Goal: Book appointment/travel/reservation

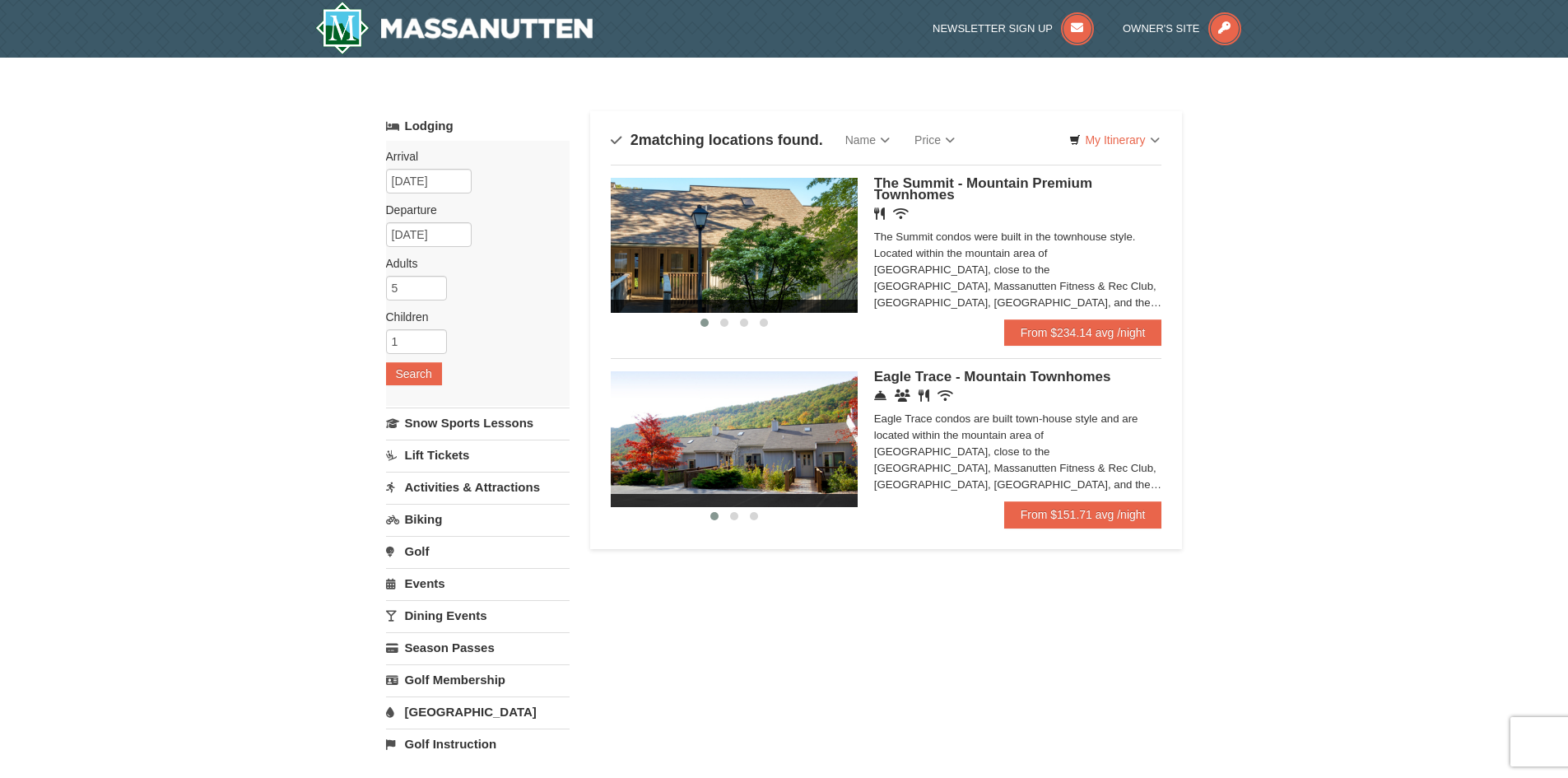
click at [847, 433] on img at bounding box center [735, 439] width 247 height 135
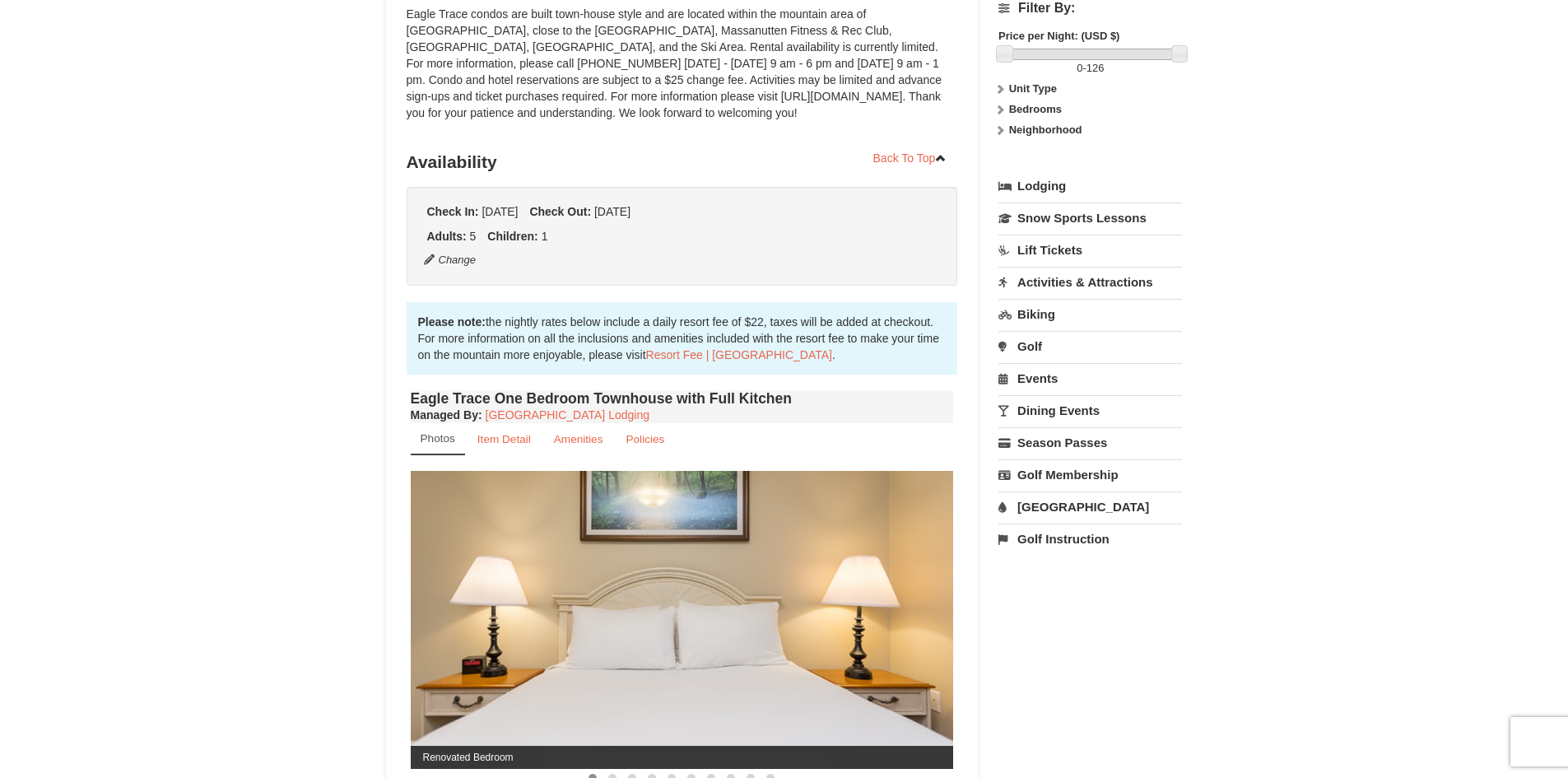
scroll to position [330, 0]
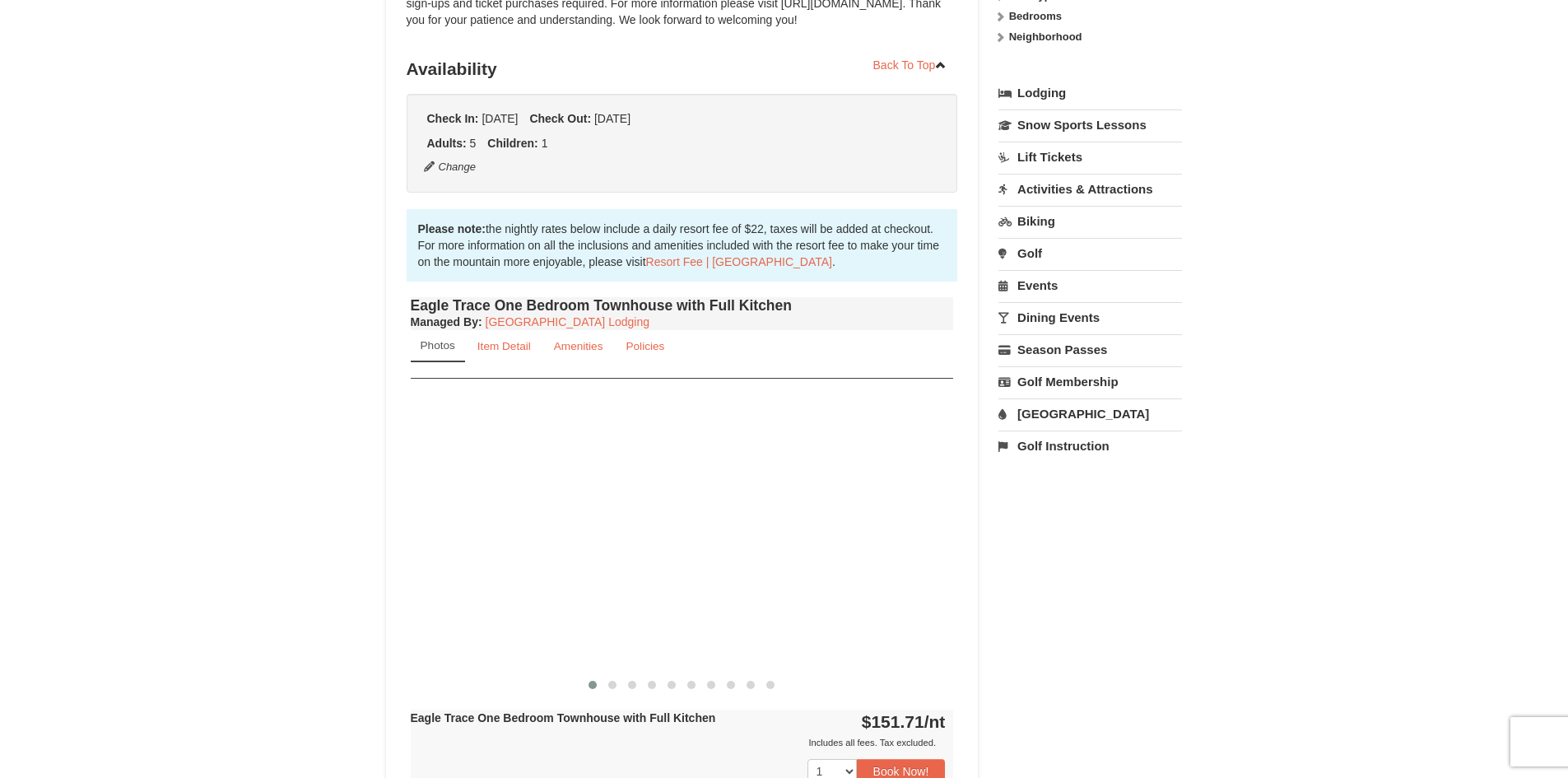
drag, startPoint x: 817, startPoint y: 557, endPoint x: 261, endPoint y: 533, distance: 556.5
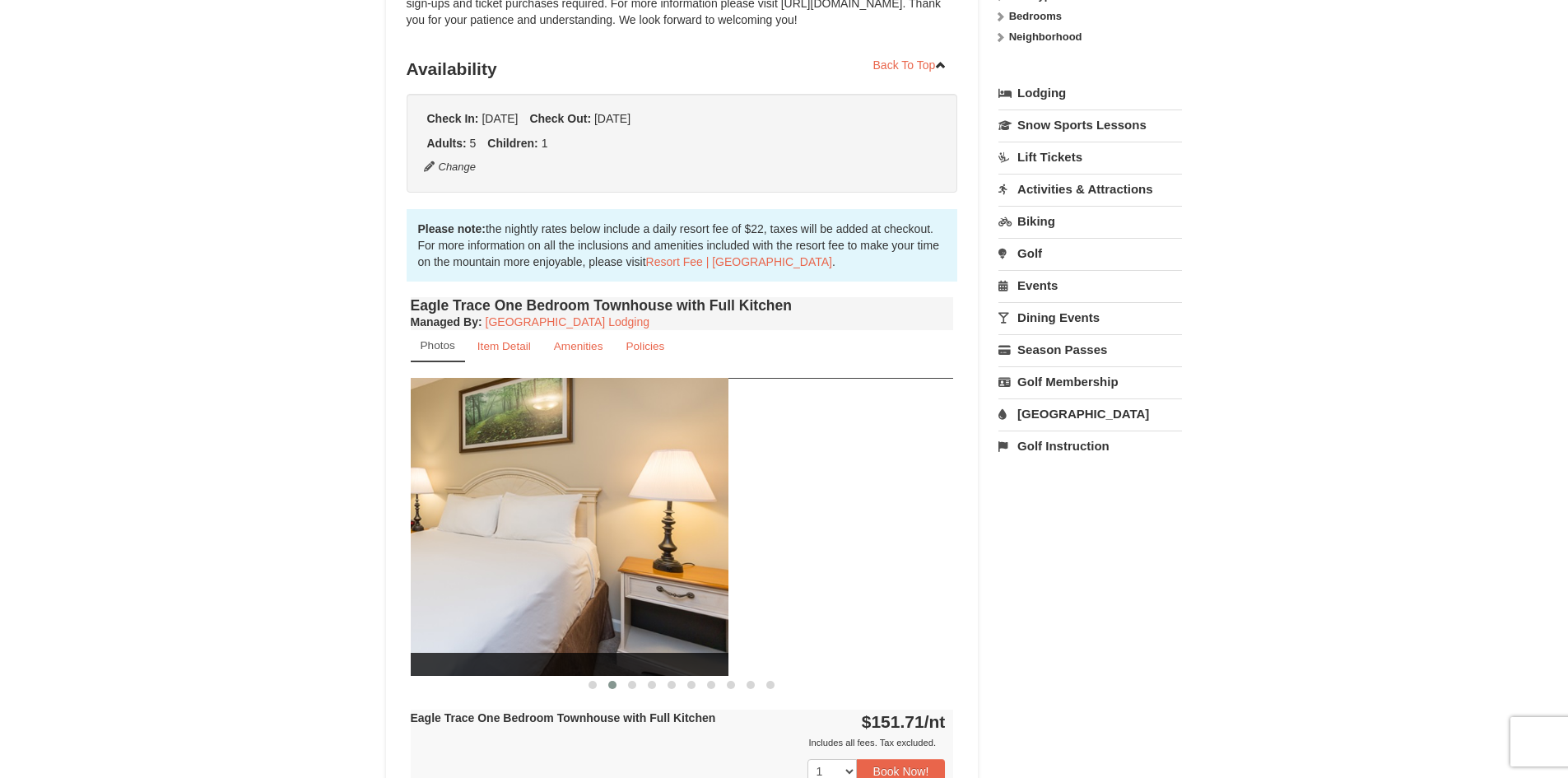
drag, startPoint x: 812, startPoint y: 534, endPoint x: 474, endPoint y: 522, distance: 338.2
click at [488, 521] on img at bounding box center [456, 526] width 543 height 297
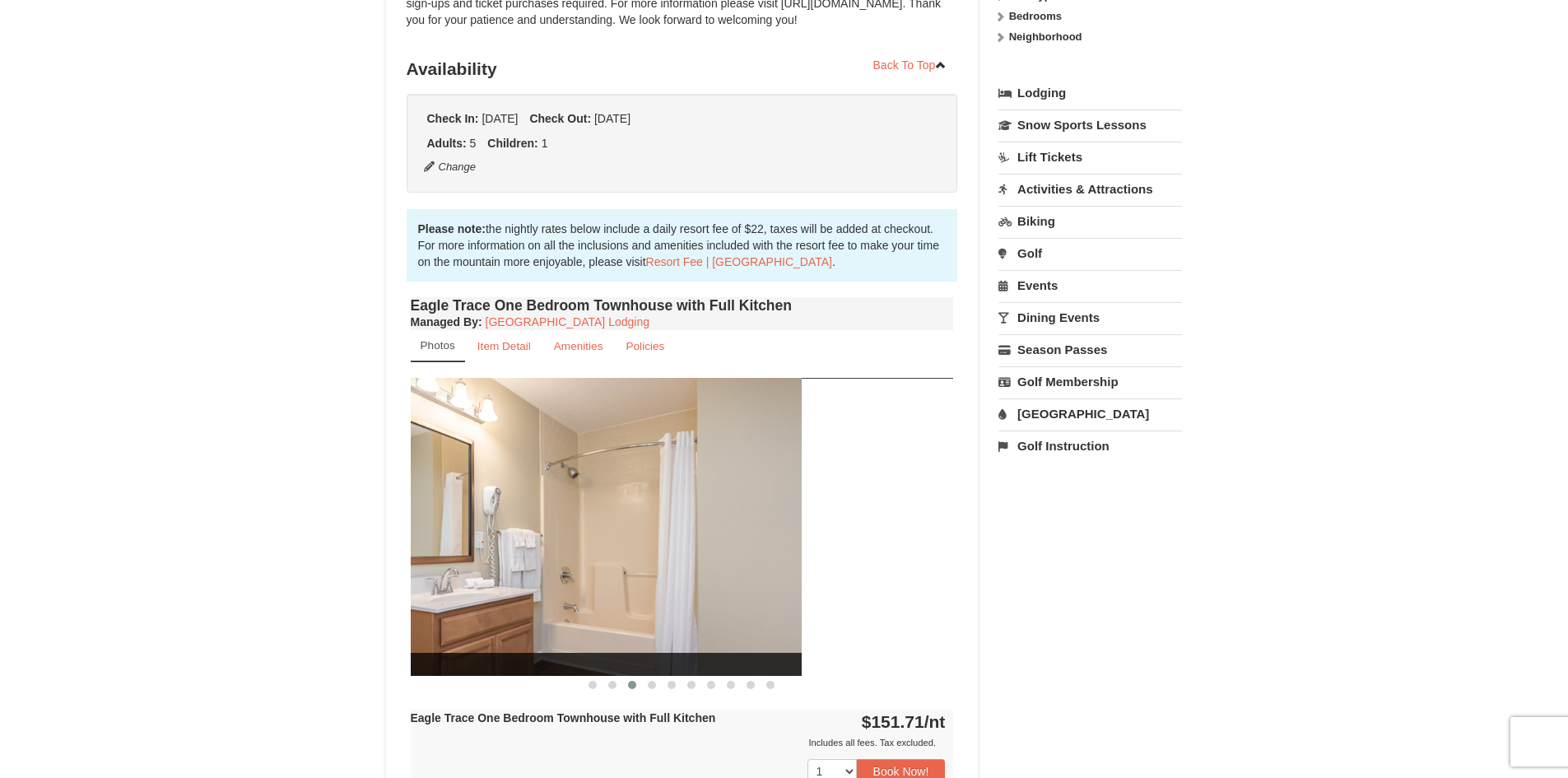
drag, startPoint x: 876, startPoint y: 528, endPoint x: 441, endPoint y: 480, distance: 437.6
click at [460, 485] on img at bounding box center [530, 526] width 543 height 297
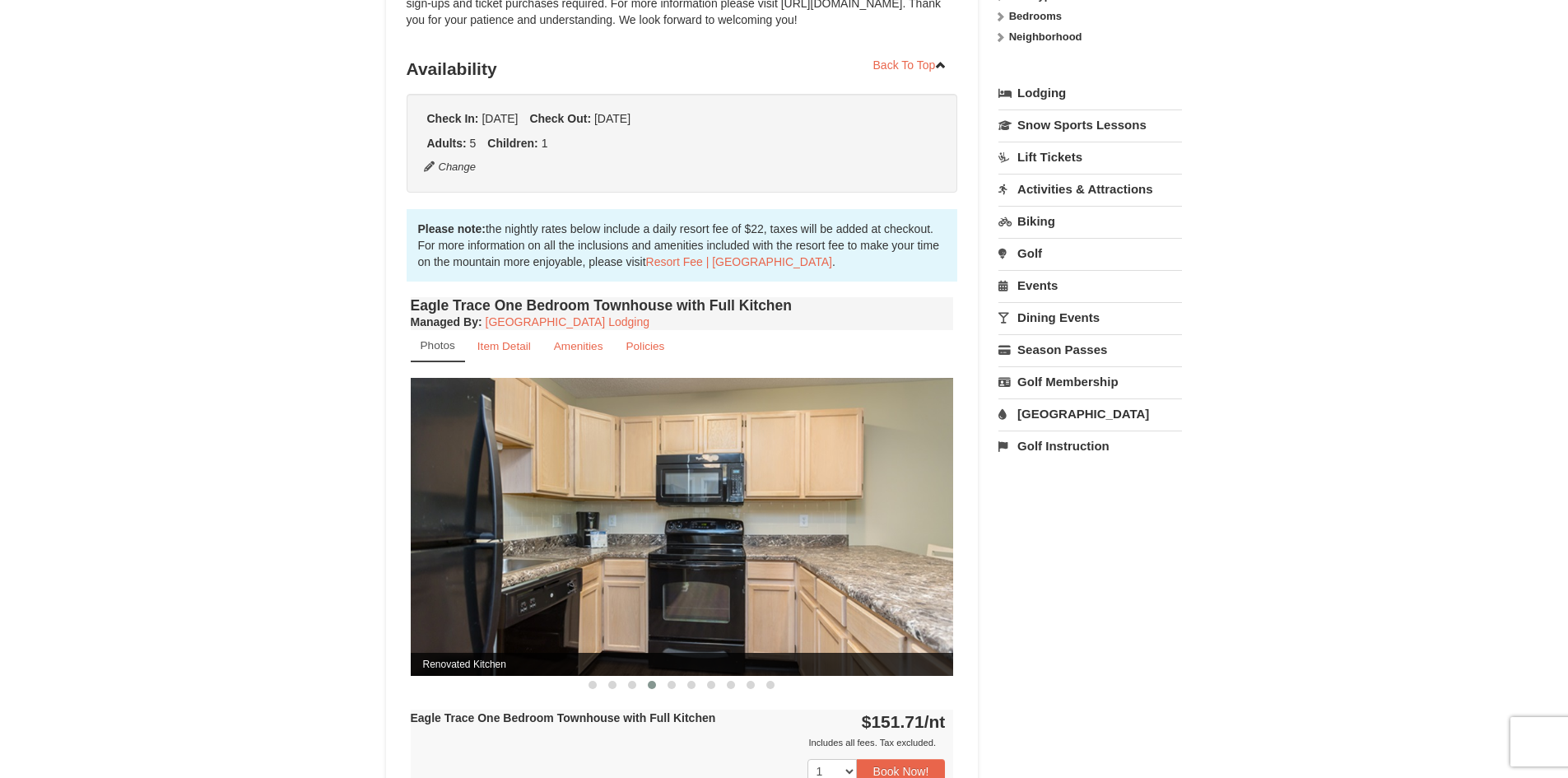
drag, startPoint x: 895, startPoint y: 520, endPoint x: 442, endPoint y: 489, distance: 454.1
click at [457, 485] on img at bounding box center [682, 526] width 543 height 297
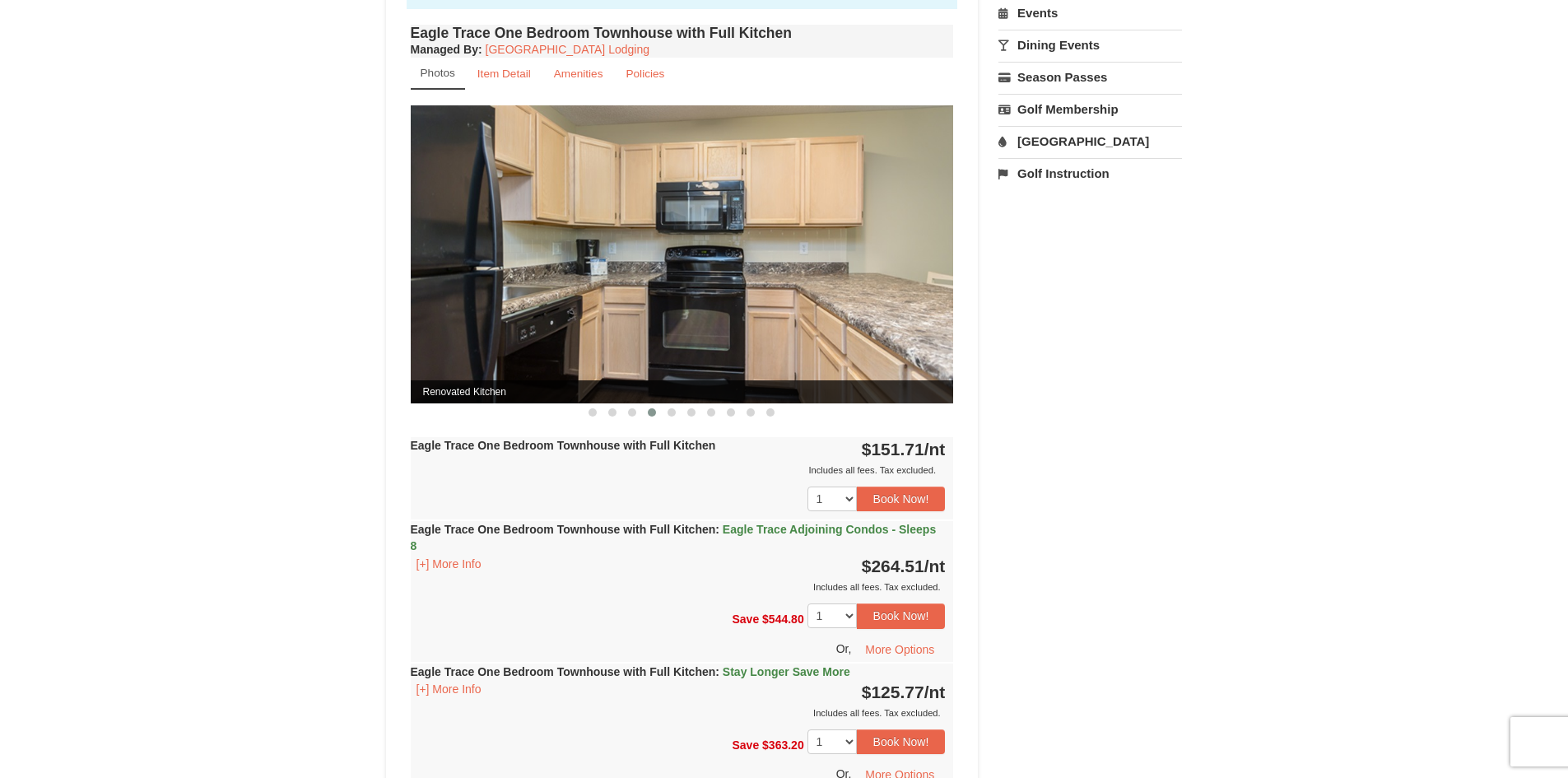
scroll to position [658, 0]
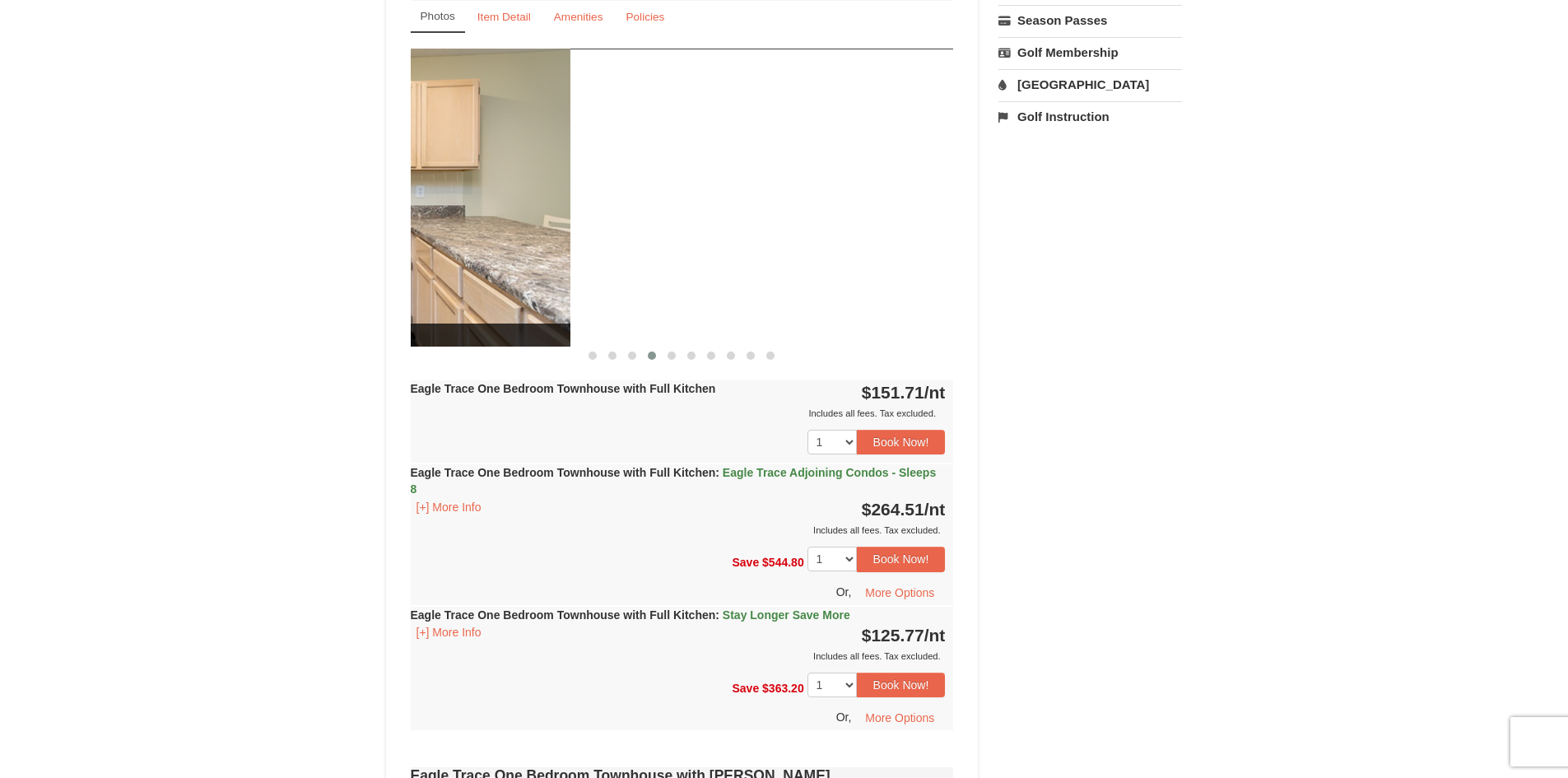
drag, startPoint x: 851, startPoint y: 256, endPoint x: 387, endPoint y: 204, distance: 466.9
click at [390, 204] on div "Book from $126! [STREET_ADDRESS], VA Availability Amenities Policies Eagle Trac…" at bounding box center [683, 705] width 593 height 2407
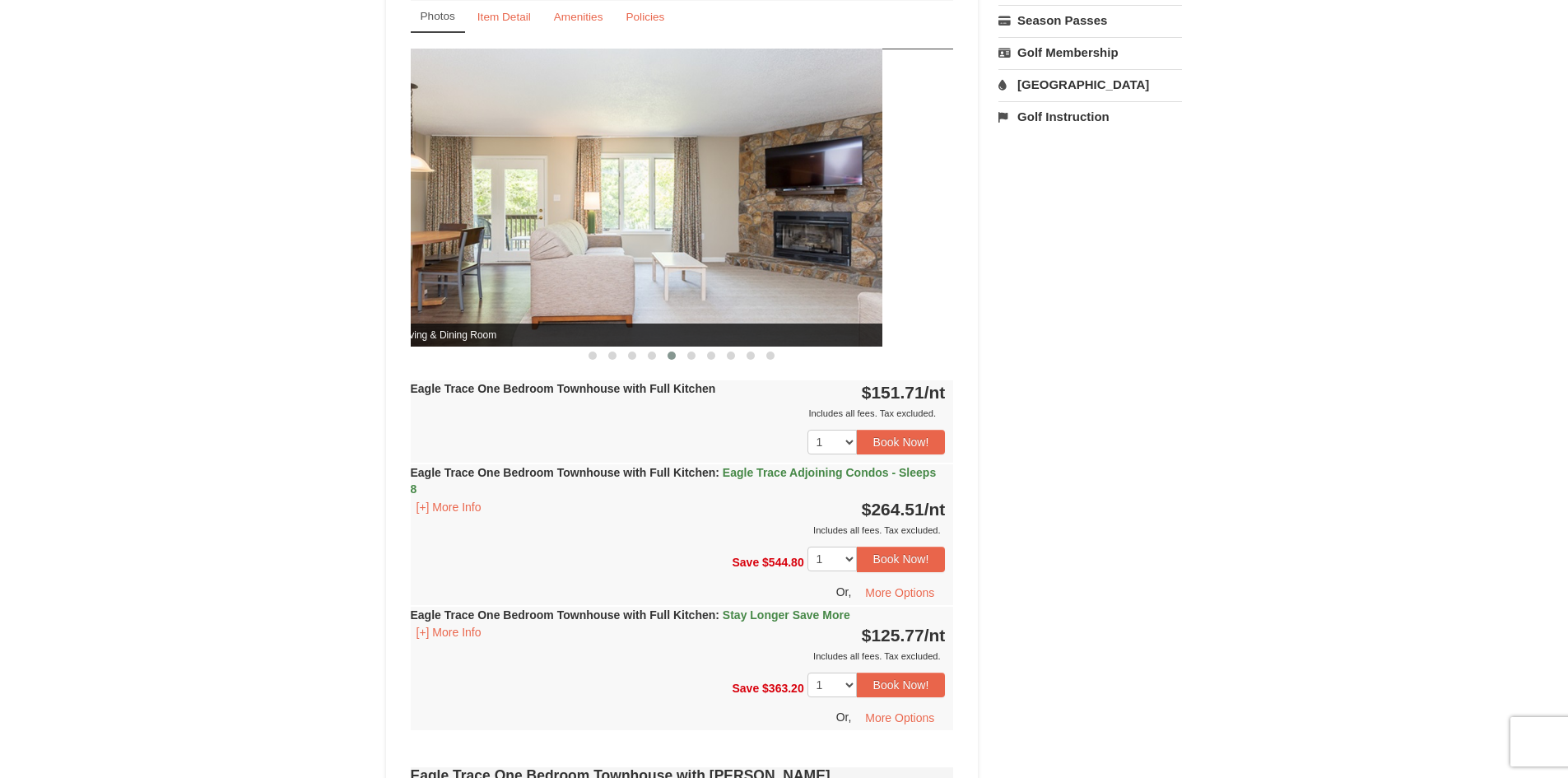
drag, startPoint x: 782, startPoint y: 223, endPoint x: 285, endPoint y: 190, distance: 498.1
click at [323, 190] on div "× <<Back to results Eagle Trace - Mountain Townhomes Book from $126! [STREET_AD…" at bounding box center [784, 672] width 1568 height 2546
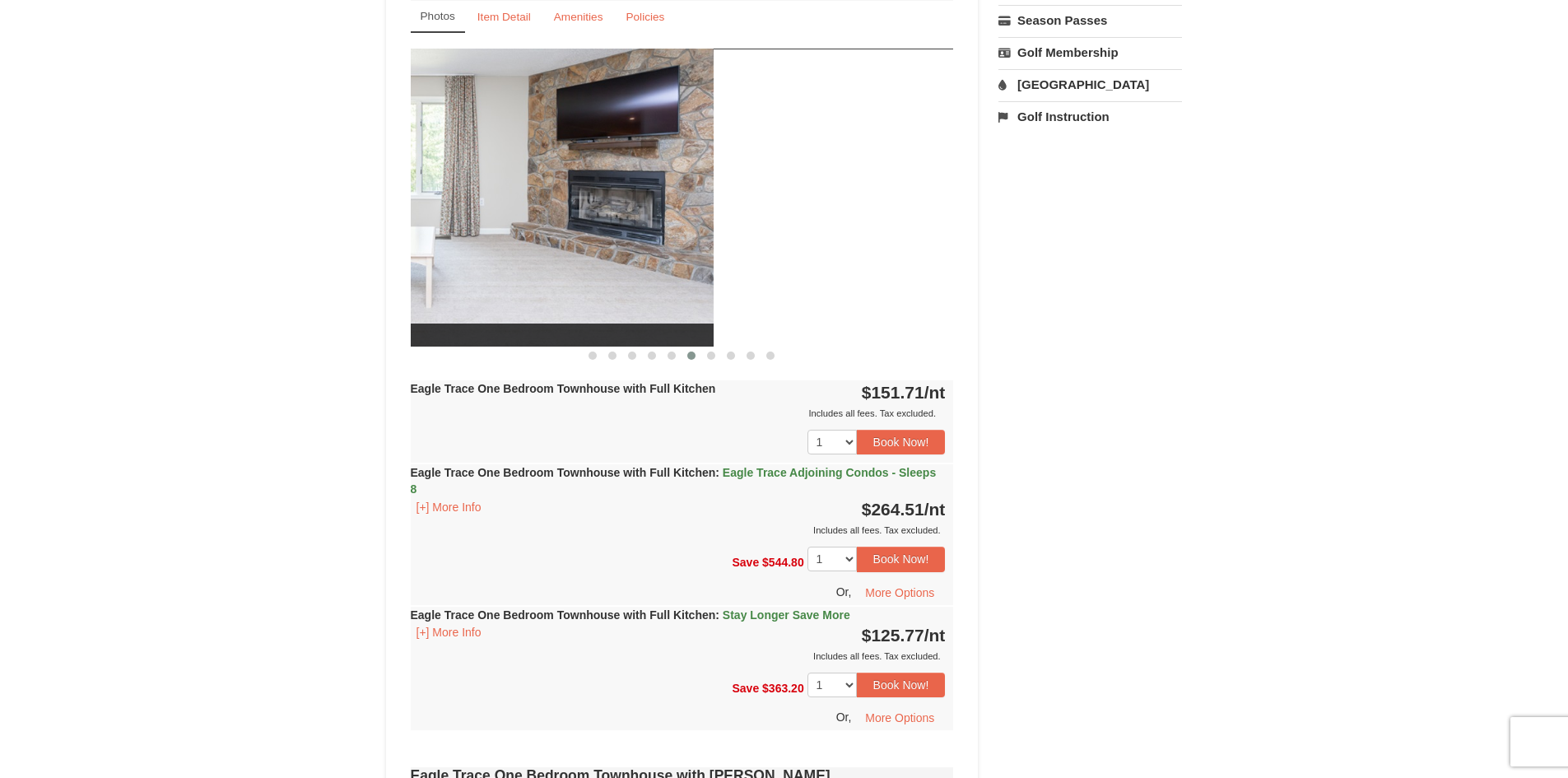
drag, startPoint x: 754, startPoint y: 234, endPoint x: 207, endPoint y: 197, distance: 548.2
click at [221, 187] on div "× <<Back to results Eagle Trace - Mountain Townhomes Book from $126! [STREET_AD…" at bounding box center [784, 672] width 1568 height 2546
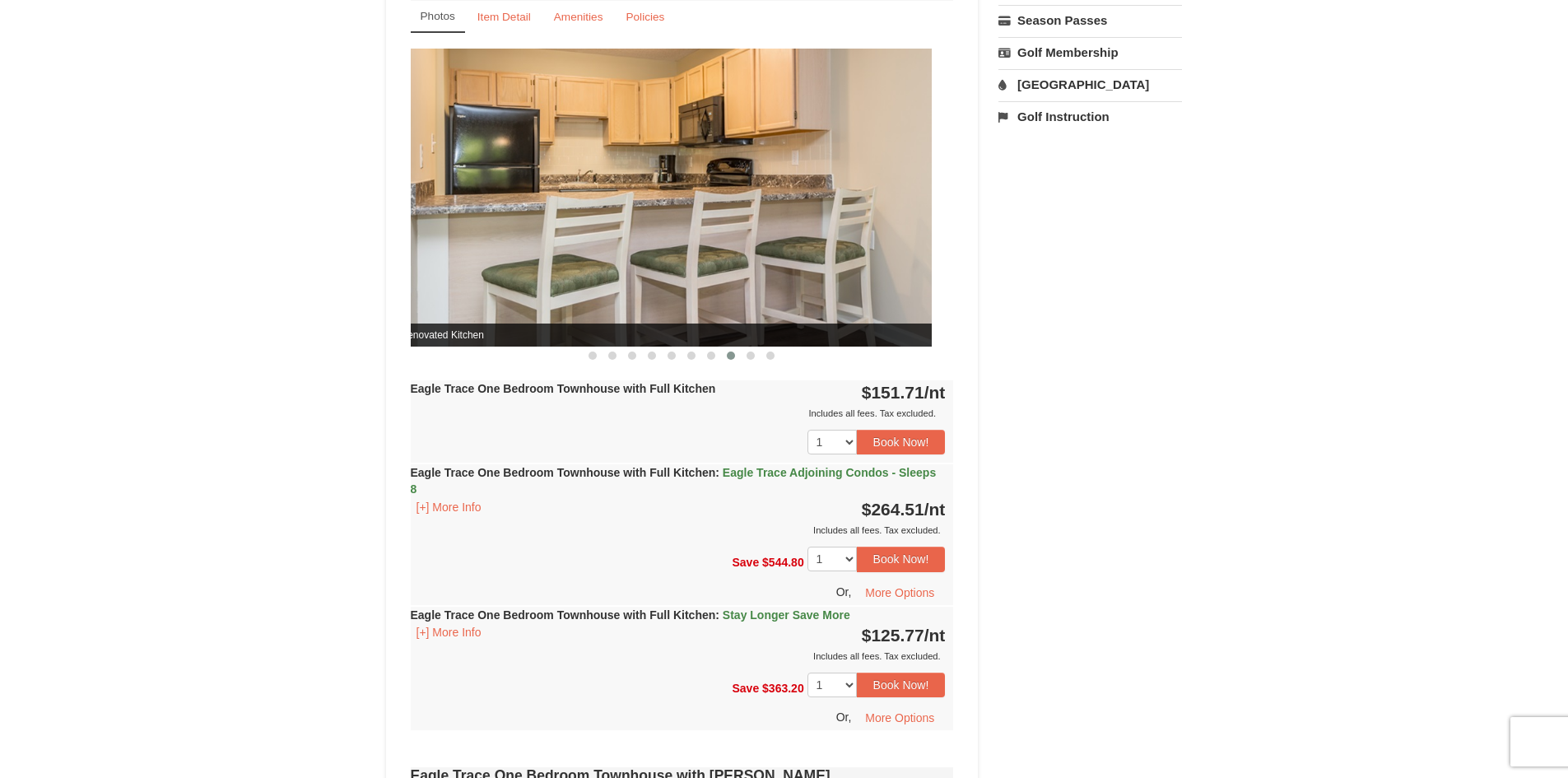
drag, startPoint x: 802, startPoint y: 229, endPoint x: 298, endPoint y: 217, distance: 504.1
click at [305, 215] on div "× <<Back to results Eagle Trace - Mountain Townhomes Book from $126! [STREET_AD…" at bounding box center [784, 672] width 1568 height 2546
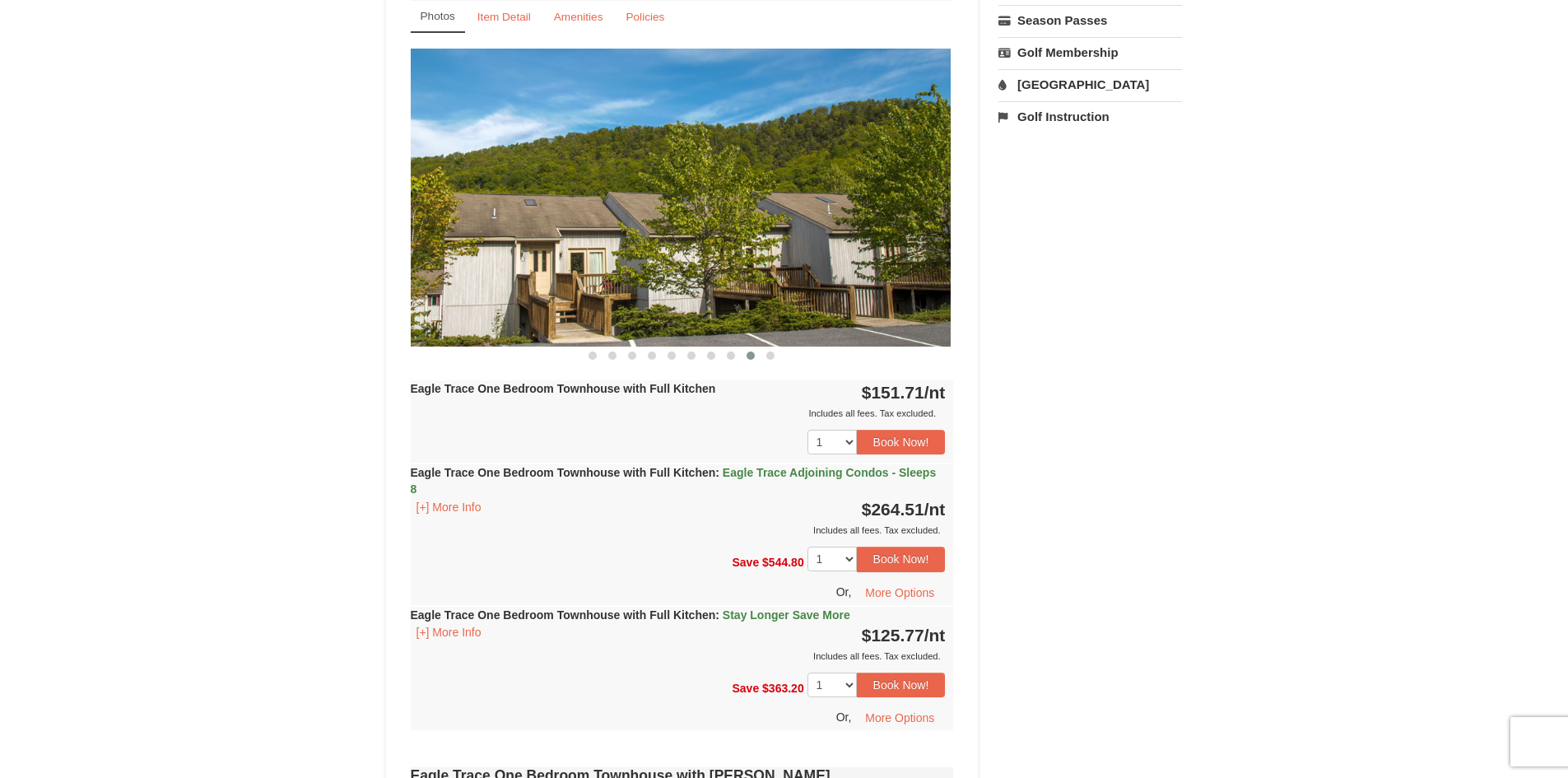
drag, startPoint x: 923, startPoint y: 232, endPoint x: 332, endPoint y: 205, distance: 591.6
click at [347, 205] on div "× <<Back to results Eagle Trace - Mountain Townhomes Book from $126! [STREET_AD…" at bounding box center [784, 672] width 1568 height 2546
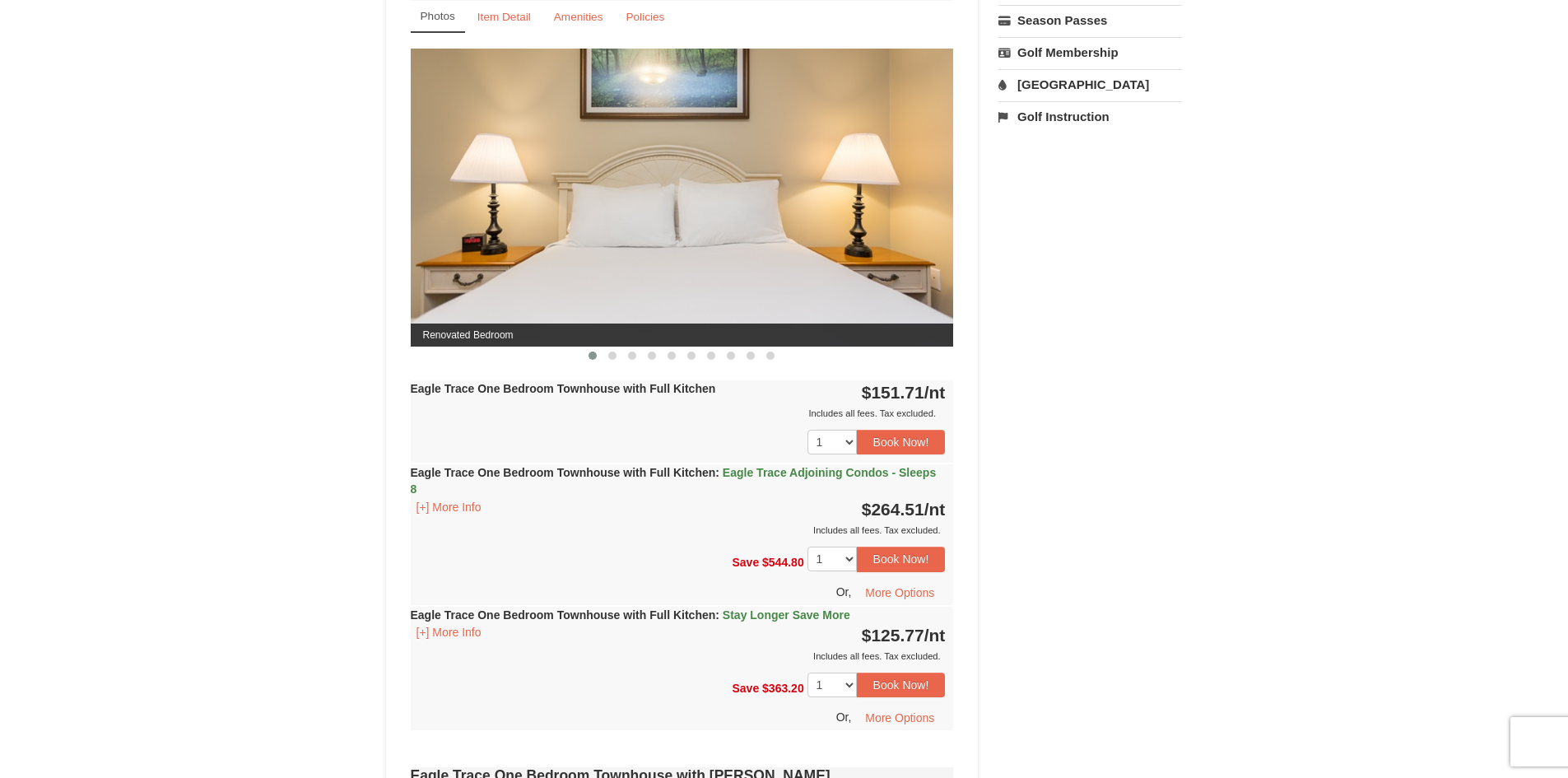
scroll to position [657, 0]
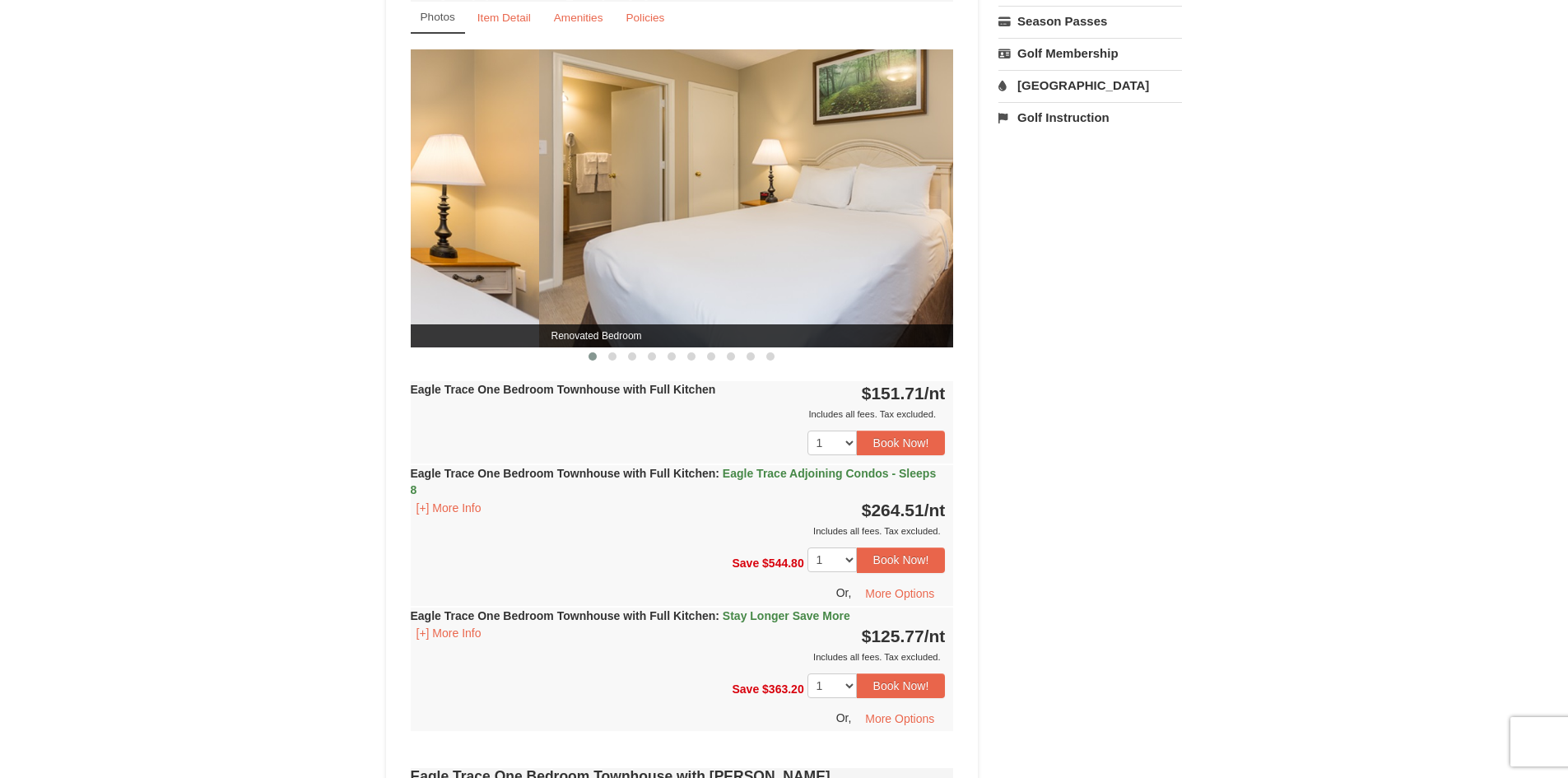
drag, startPoint x: 921, startPoint y: 247, endPoint x: 341, endPoint y: 252, distance: 580.0
click at [345, 255] on div "× <<Back to results Eagle Trace - Mountain Townhomes Book from $126! [STREET_AD…" at bounding box center [784, 673] width 1568 height 2546
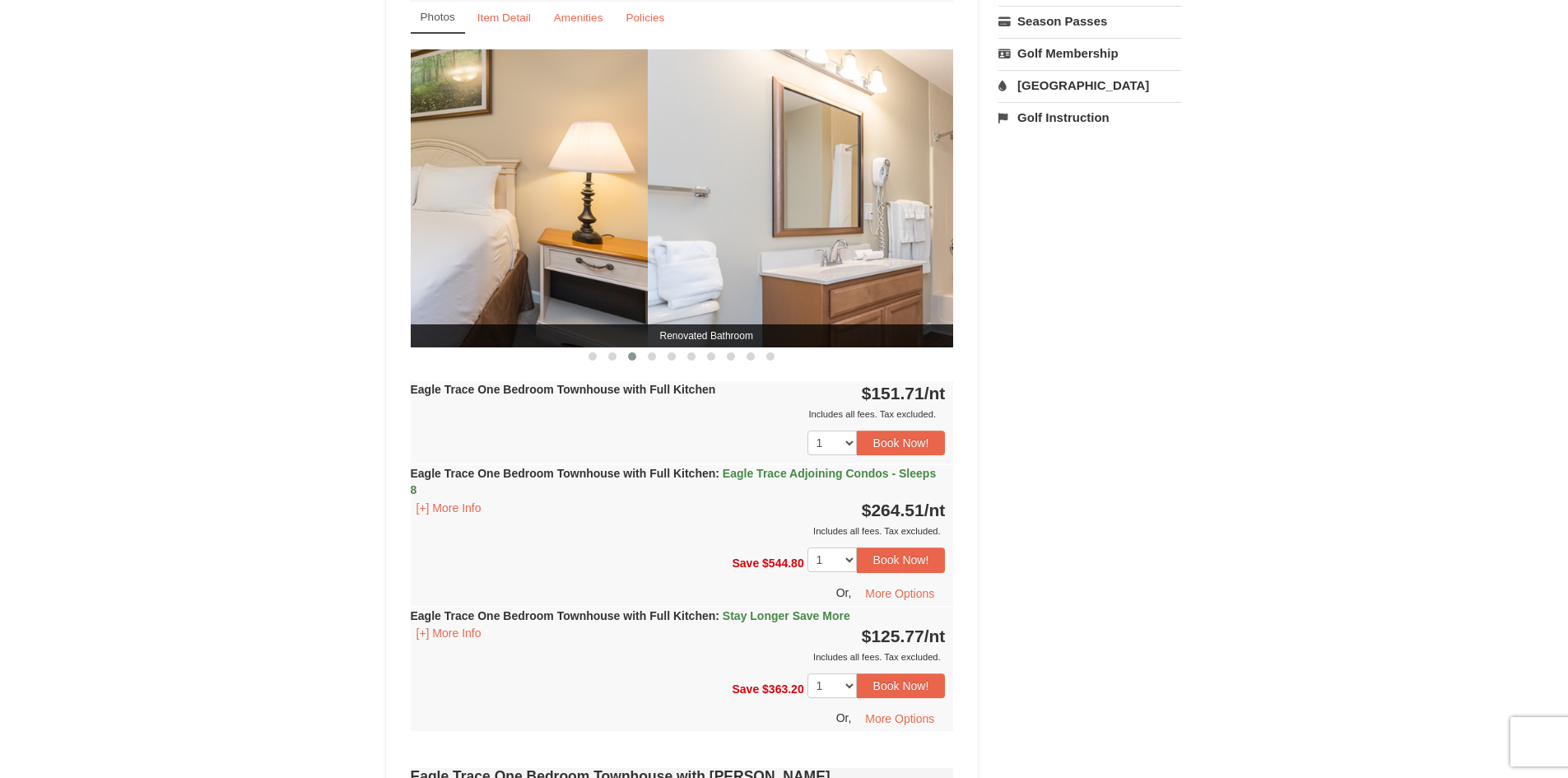
drag, startPoint x: 536, startPoint y: 254, endPoint x: 898, endPoint y: 256, distance: 362.0
click at [842, 260] on img at bounding box center [919, 198] width 543 height 297
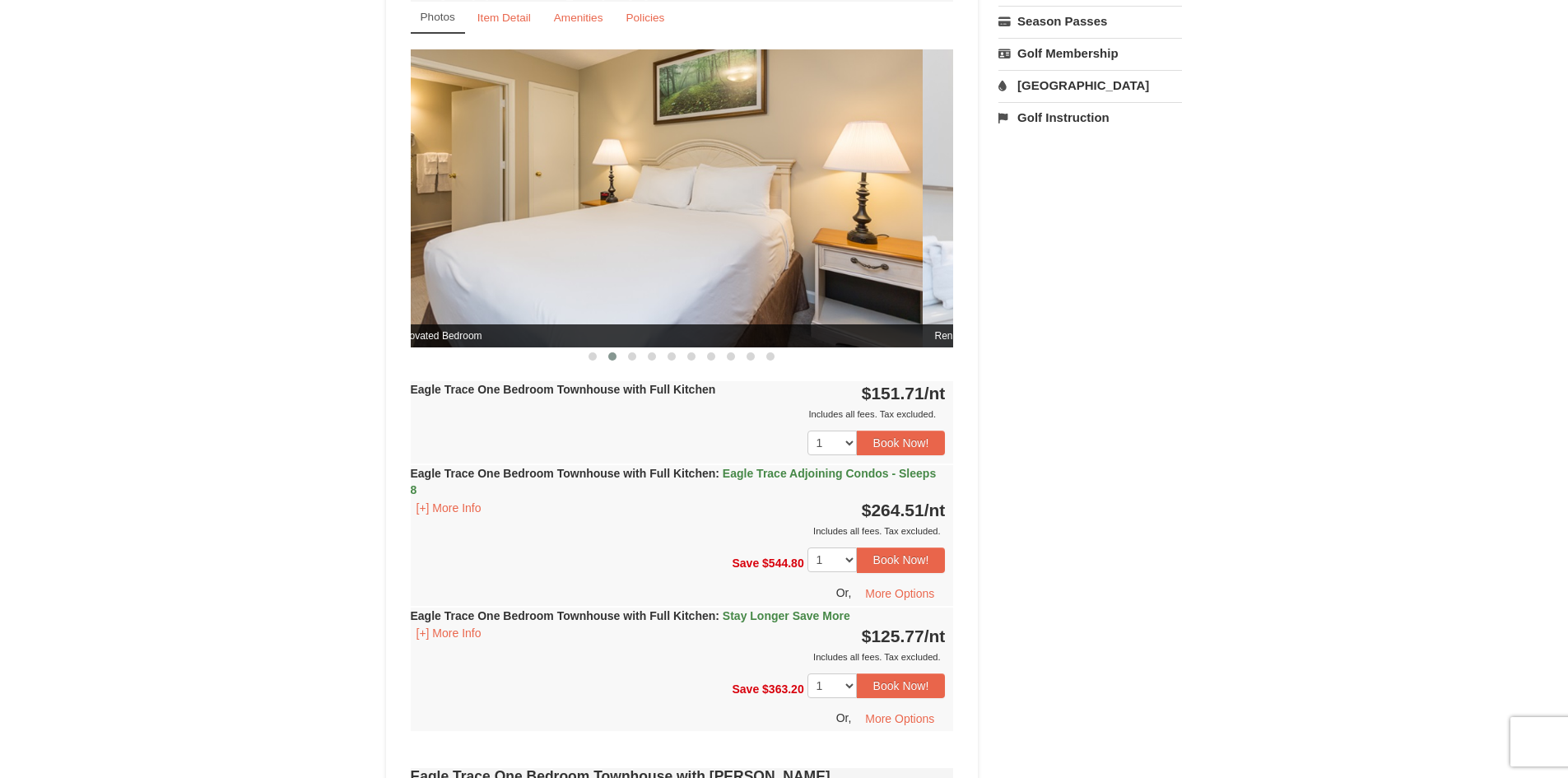
drag, startPoint x: 876, startPoint y: 240, endPoint x: 405, endPoint y: 255, distance: 471.2
click at [416, 252] on img at bounding box center [651, 198] width 543 height 297
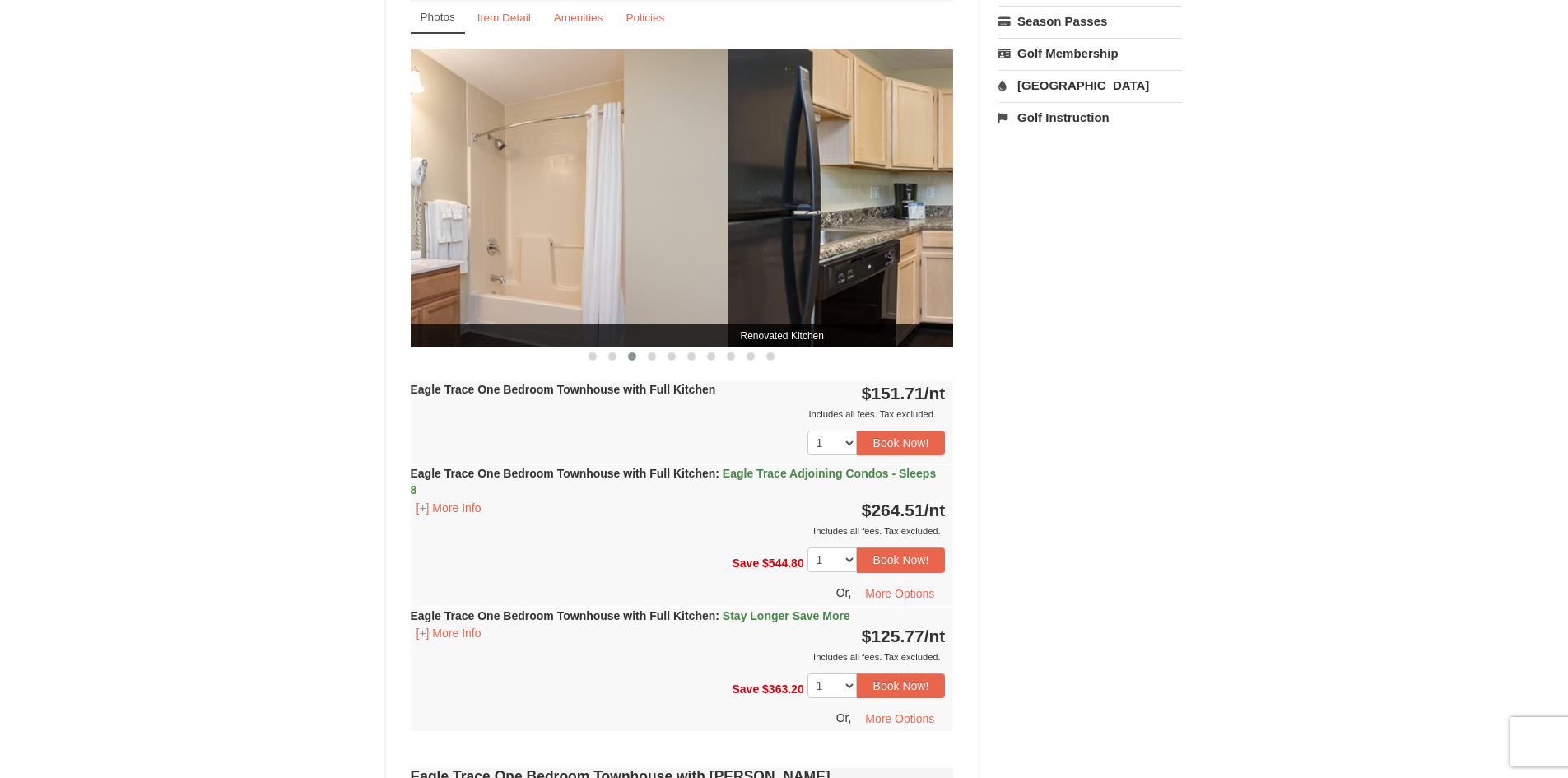
drag, startPoint x: 774, startPoint y: 221, endPoint x: 408, endPoint y: 274, distance: 369.8
click at [358, 283] on div "× <<Back to results Eagle Trace - Mountain Townhomes Book from $126! [STREET_AD…" at bounding box center [784, 673] width 1568 height 2546
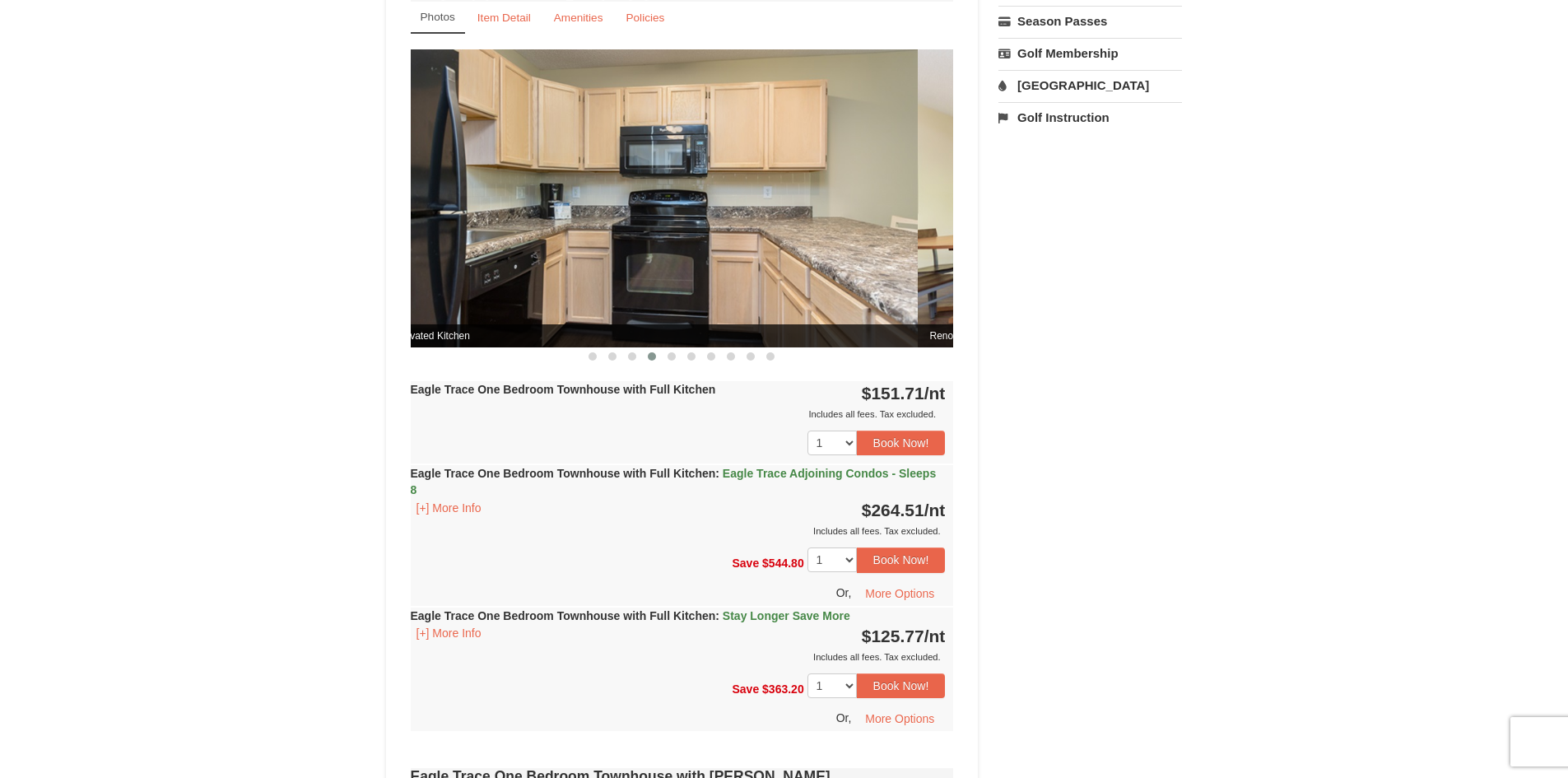
drag, startPoint x: 787, startPoint y: 246, endPoint x: 388, endPoint y: 260, distance: 399.2
click at [388, 260] on div "Book from $126! [STREET_ADDRESS], VA Availability Amenities Policies Eagle Trac…" at bounding box center [683, 705] width 593 height 2407
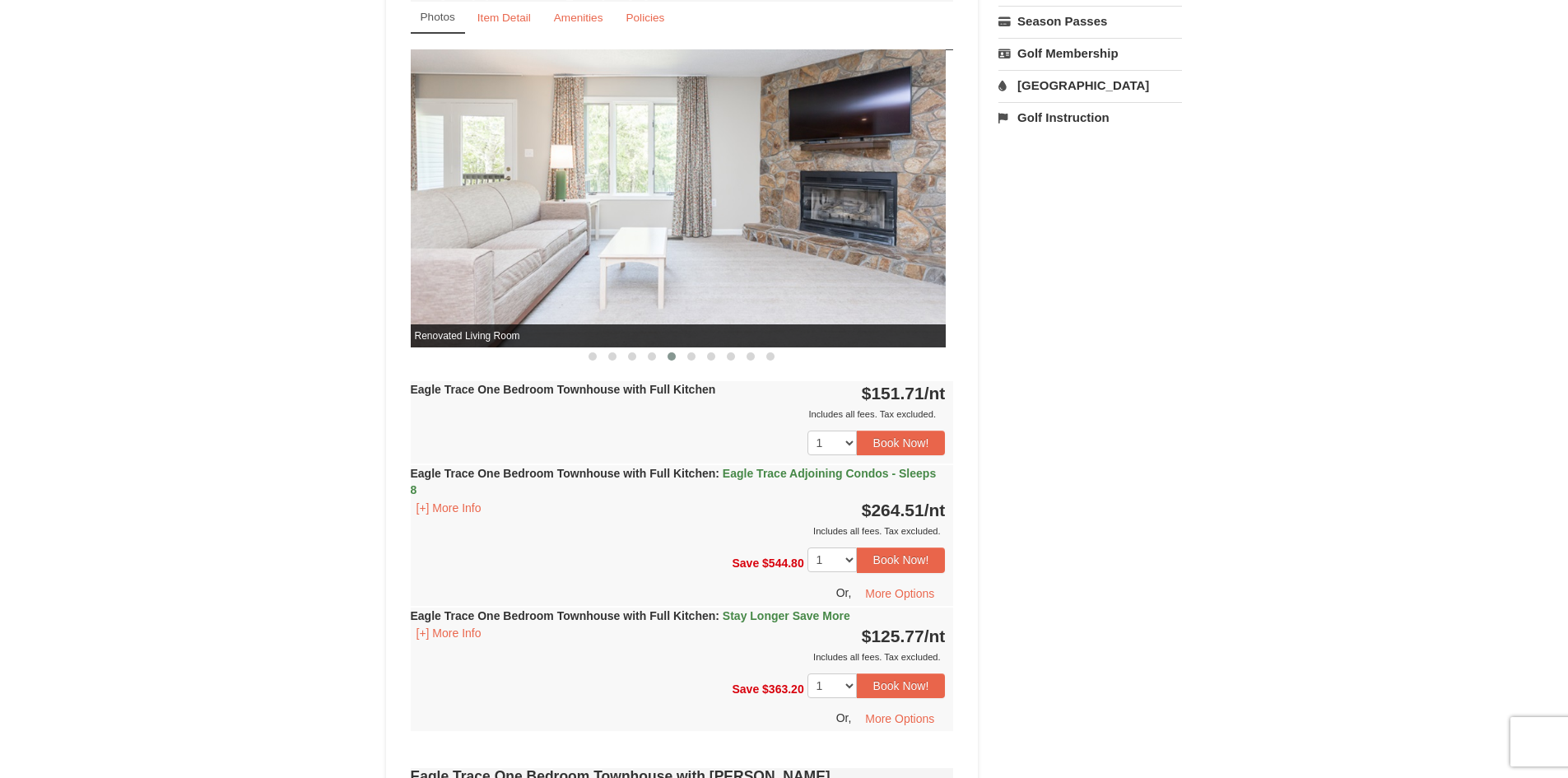
drag, startPoint x: 457, startPoint y: 254, endPoint x: 232, endPoint y: 274, distance: 225.9
click at [250, 269] on div "× <<Back to results Eagle Trace - Mountain Townhomes Book from $126! [STREET_AD…" at bounding box center [784, 673] width 1568 height 2546
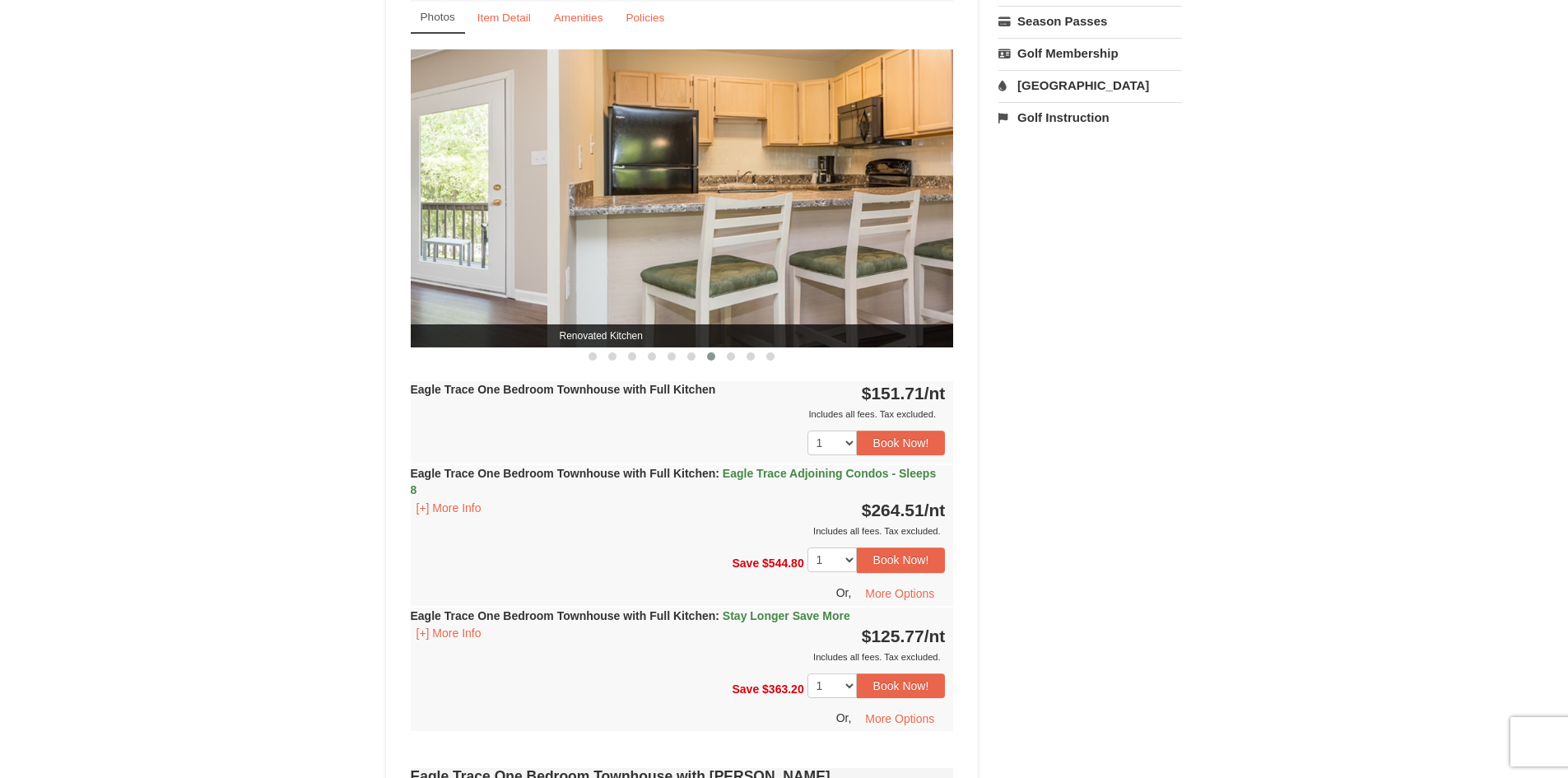
drag, startPoint x: 837, startPoint y: 235, endPoint x: 376, endPoint y: 293, distance: 464.6
click at [388, 293] on div "Book from $126! [STREET_ADDRESS], VA Availability Amenities Policies Eagle Trac…" at bounding box center [683, 705] width 593 height 2407
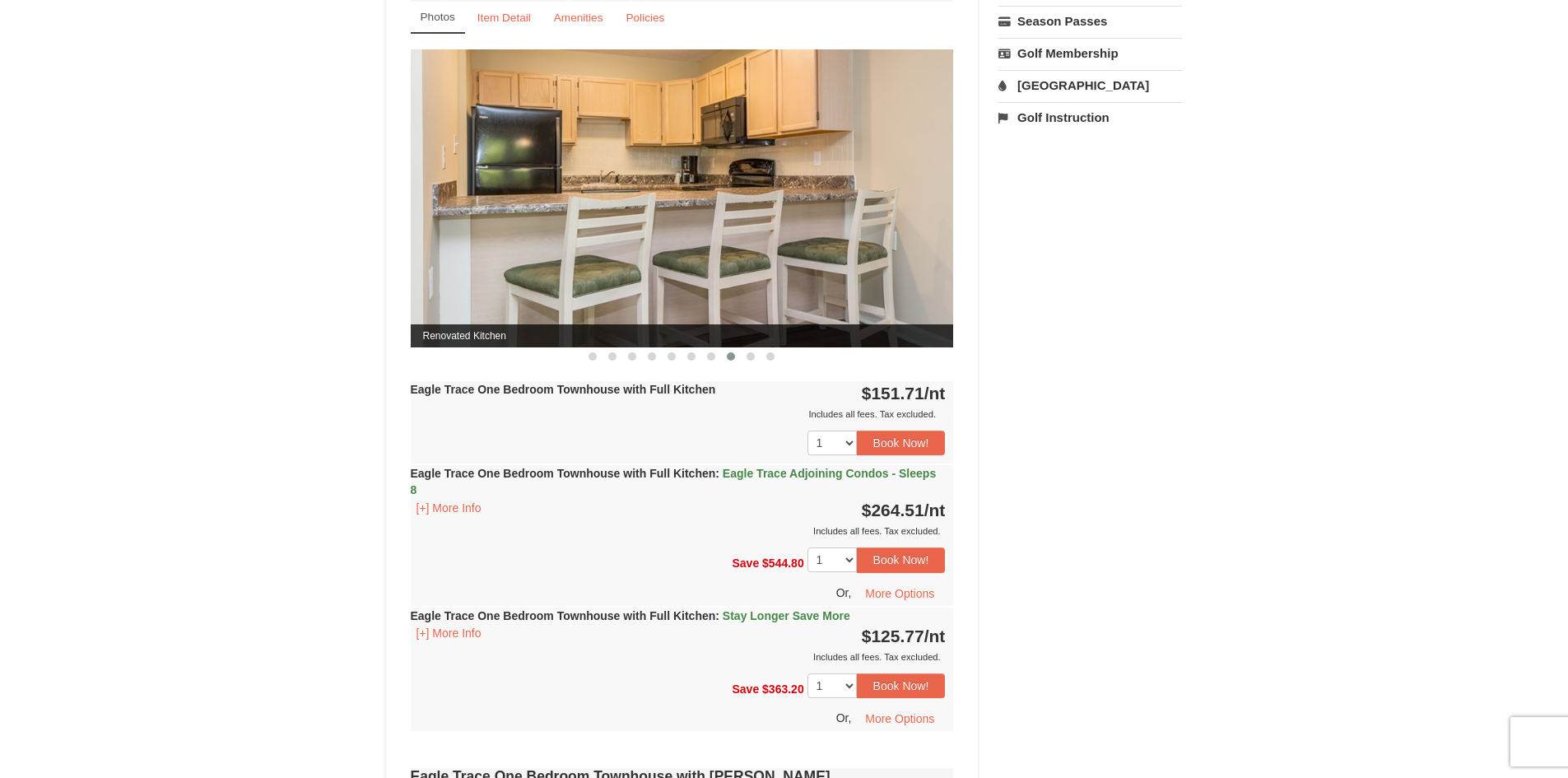
drag, startPoint x: 879, startPoint y: 224, endPoint x: 477, endPoint y: 288, distance: 407.1
click at [498, 286] on img at bounding box center [682, 198] width 543 height 297
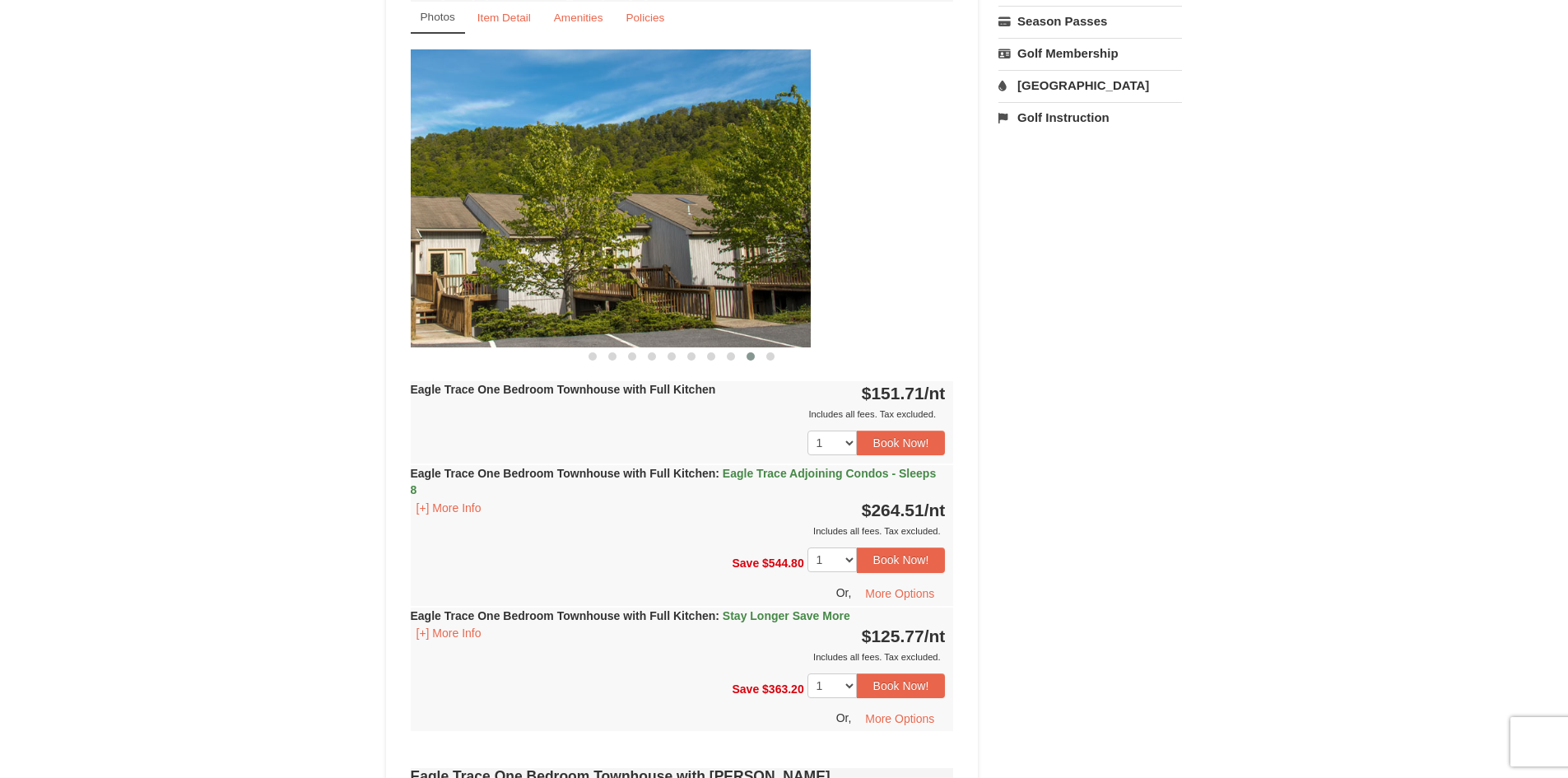
drag, startPoint x: 854, startPoint y: 256, endPoint x: 586, endPoint y: 274, distance: 268.6
click at [595, 274] on img at bounding box center [539, 198] width 543 height 297
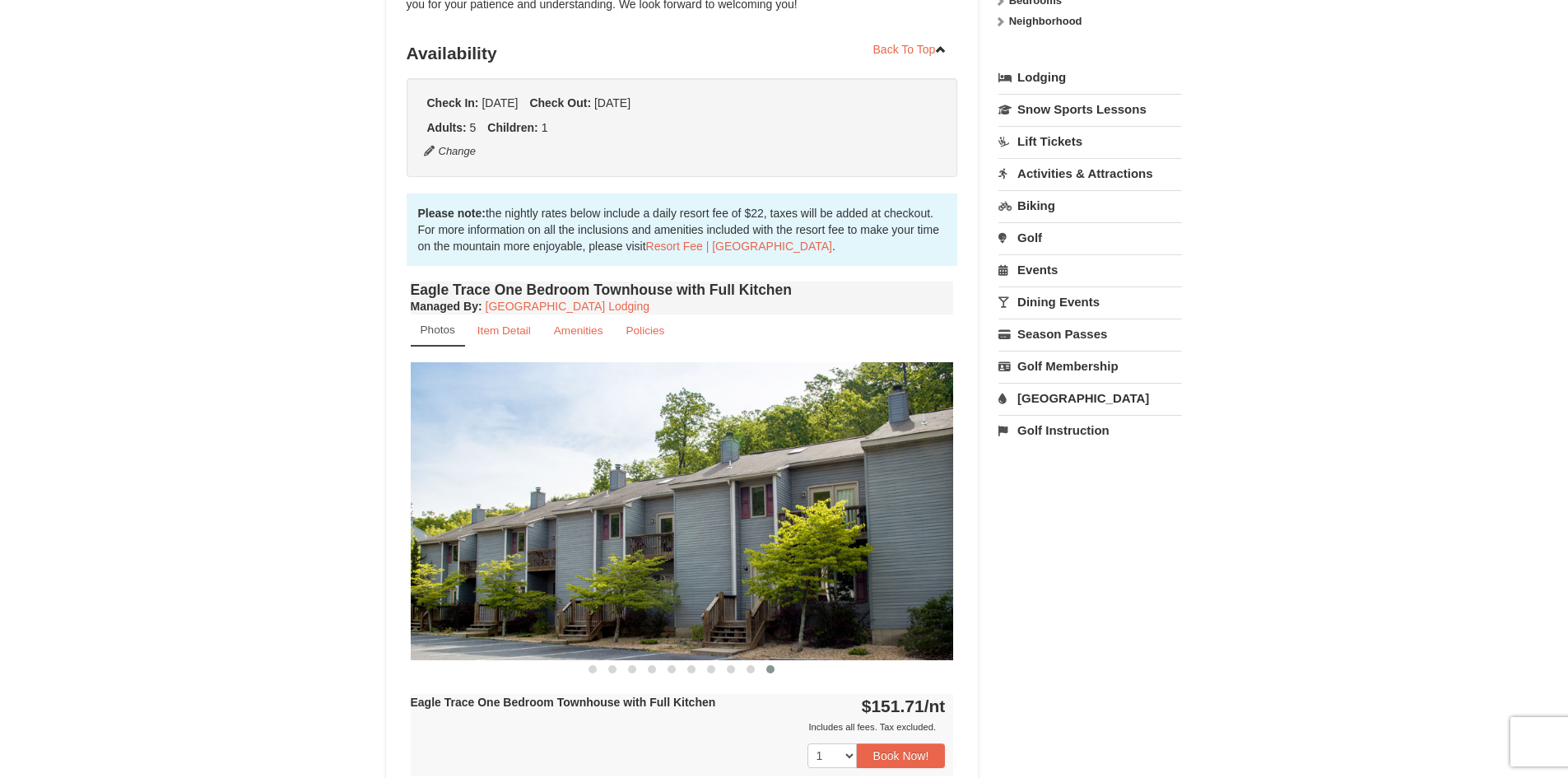
scroll to position [329, 0]
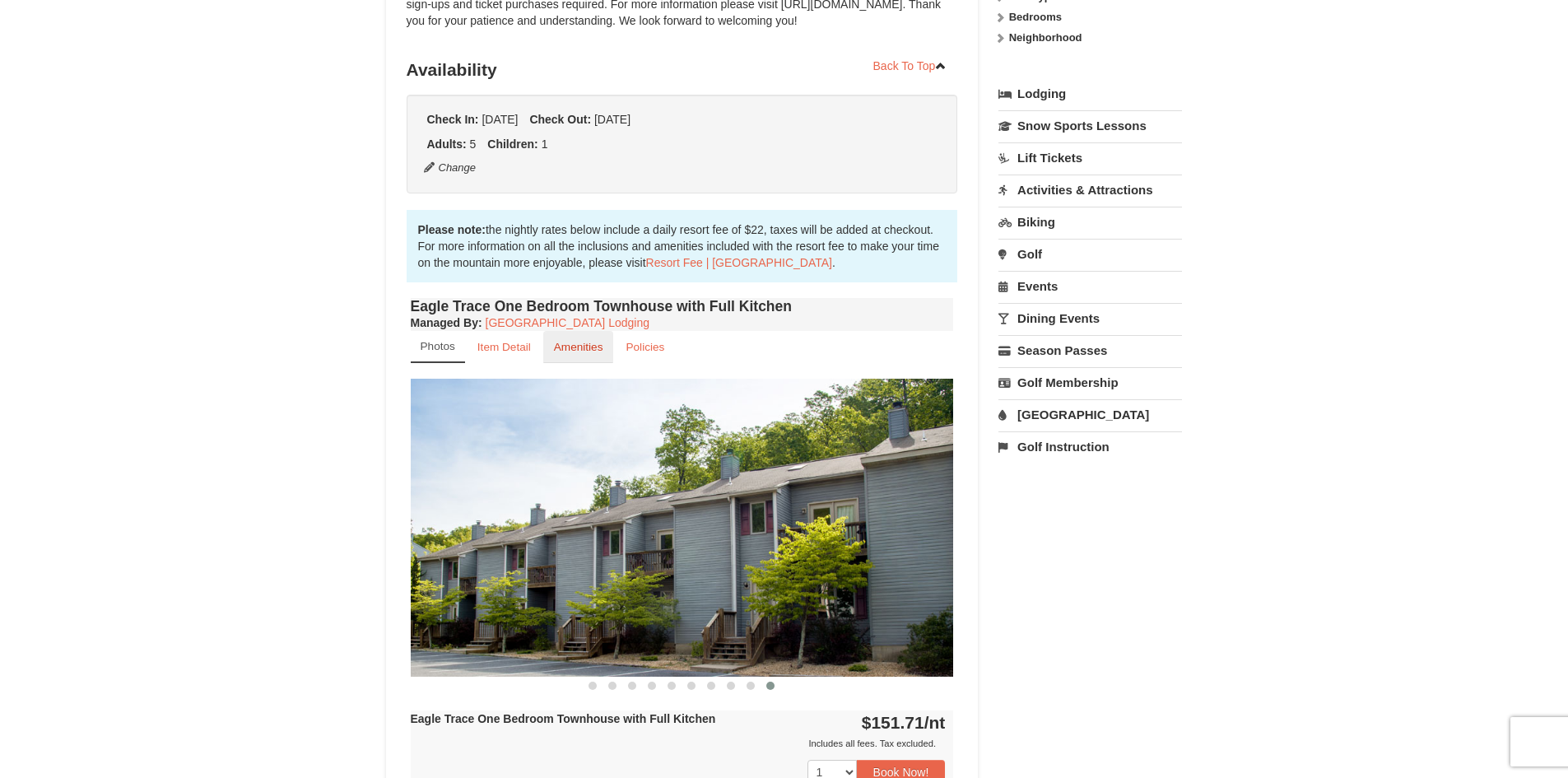
click at [599, 346] on small "Amenities" at bounding box center [579, 347] width 49 height 12
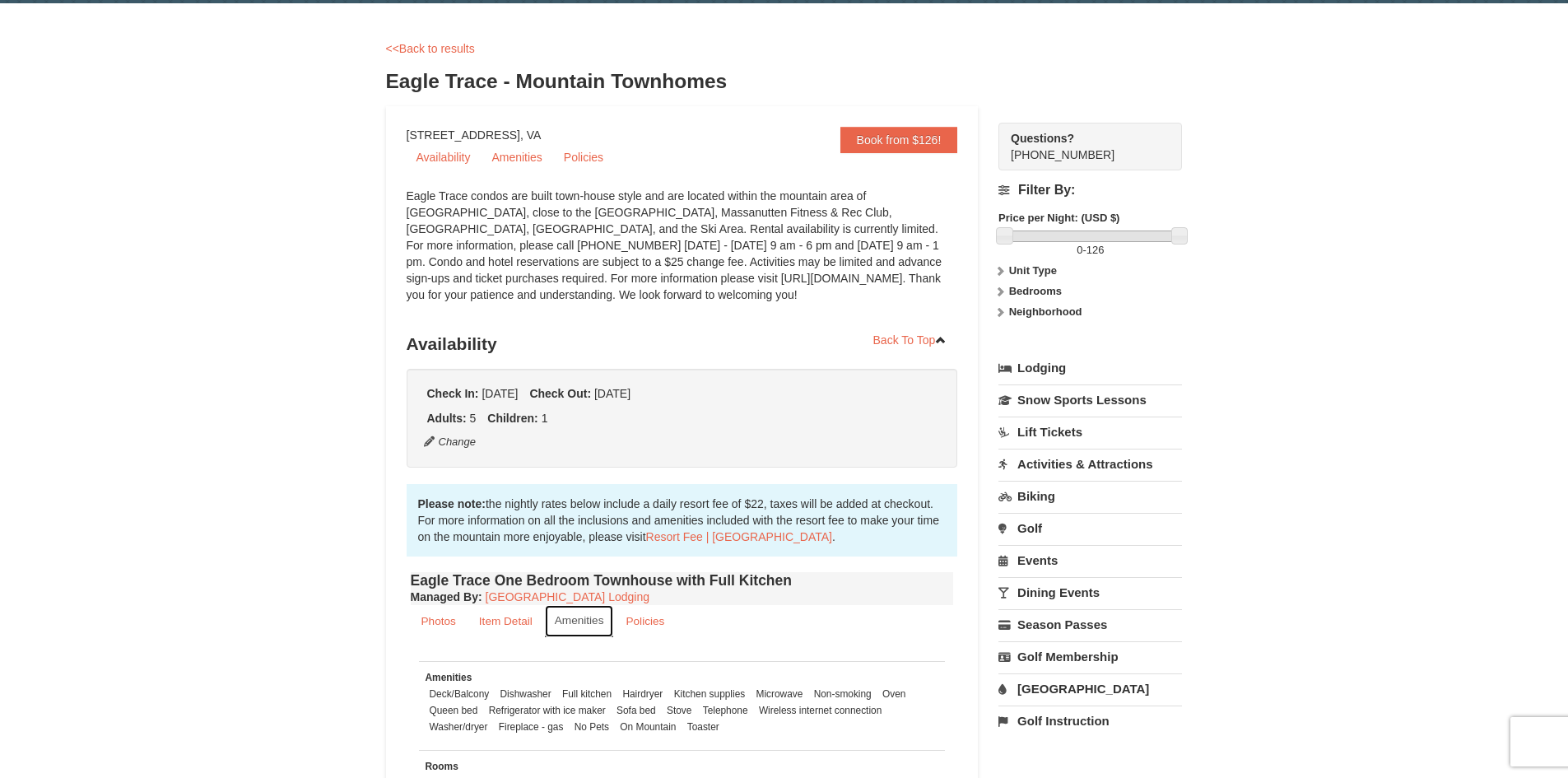
scroll to position [0, 0]
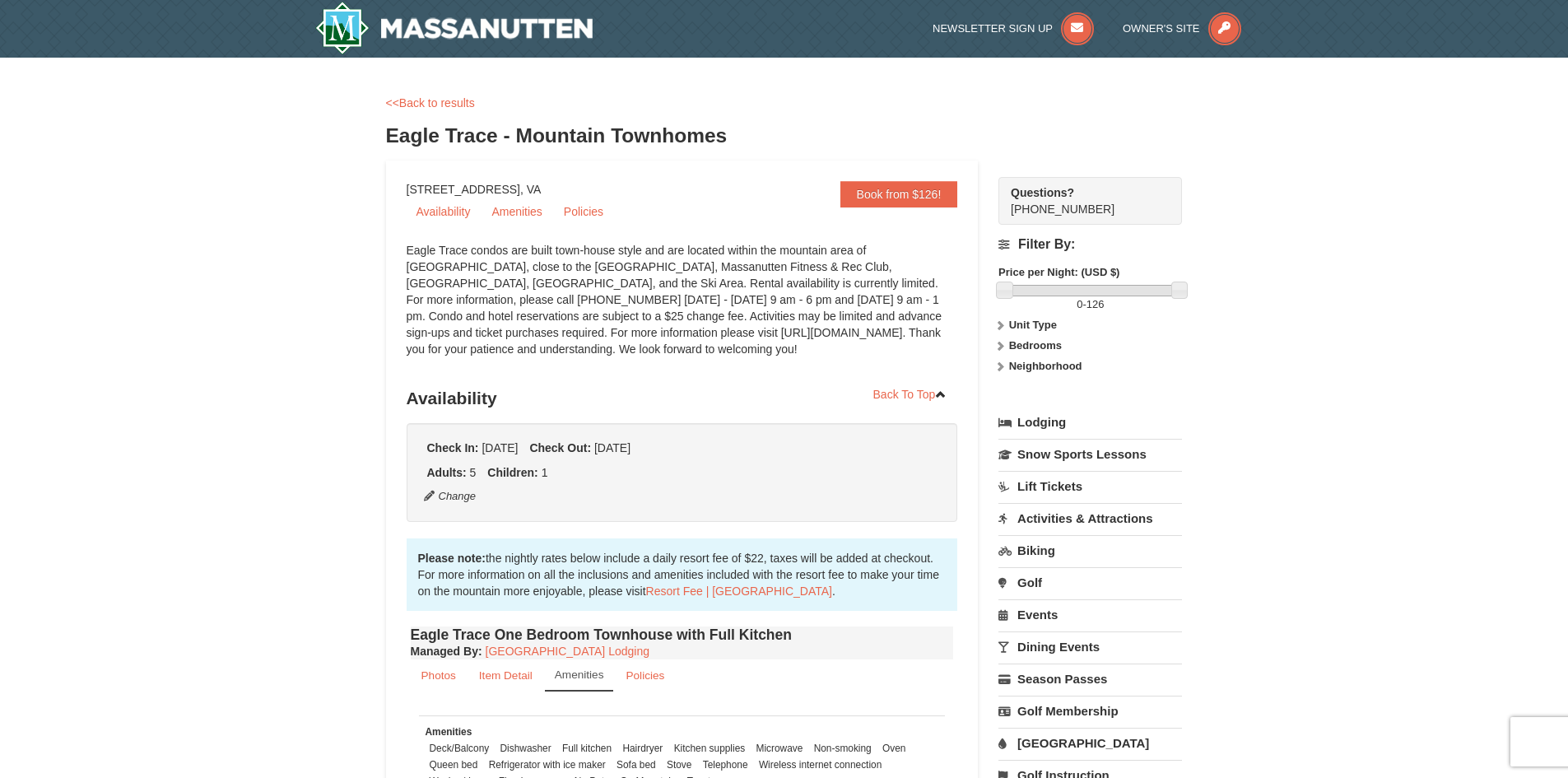
click at [1038, 343] on strong "Bedrooms" at bounding box center [1035, 345] width 52 height 12
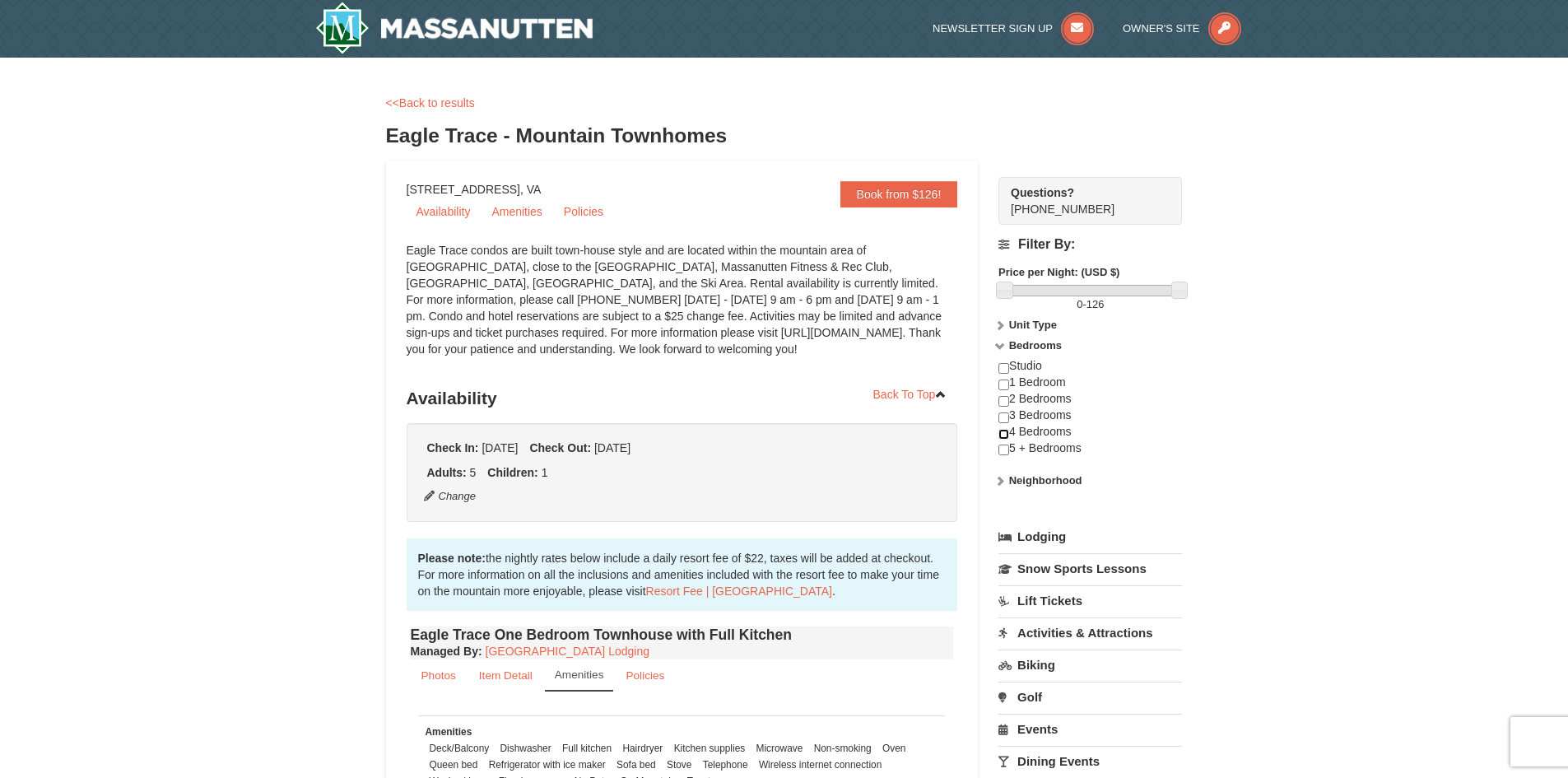
click at [1002, 434] on input "checkbox" at bounding box center [1004, 434] width 10 height 10
checkbox input "true"
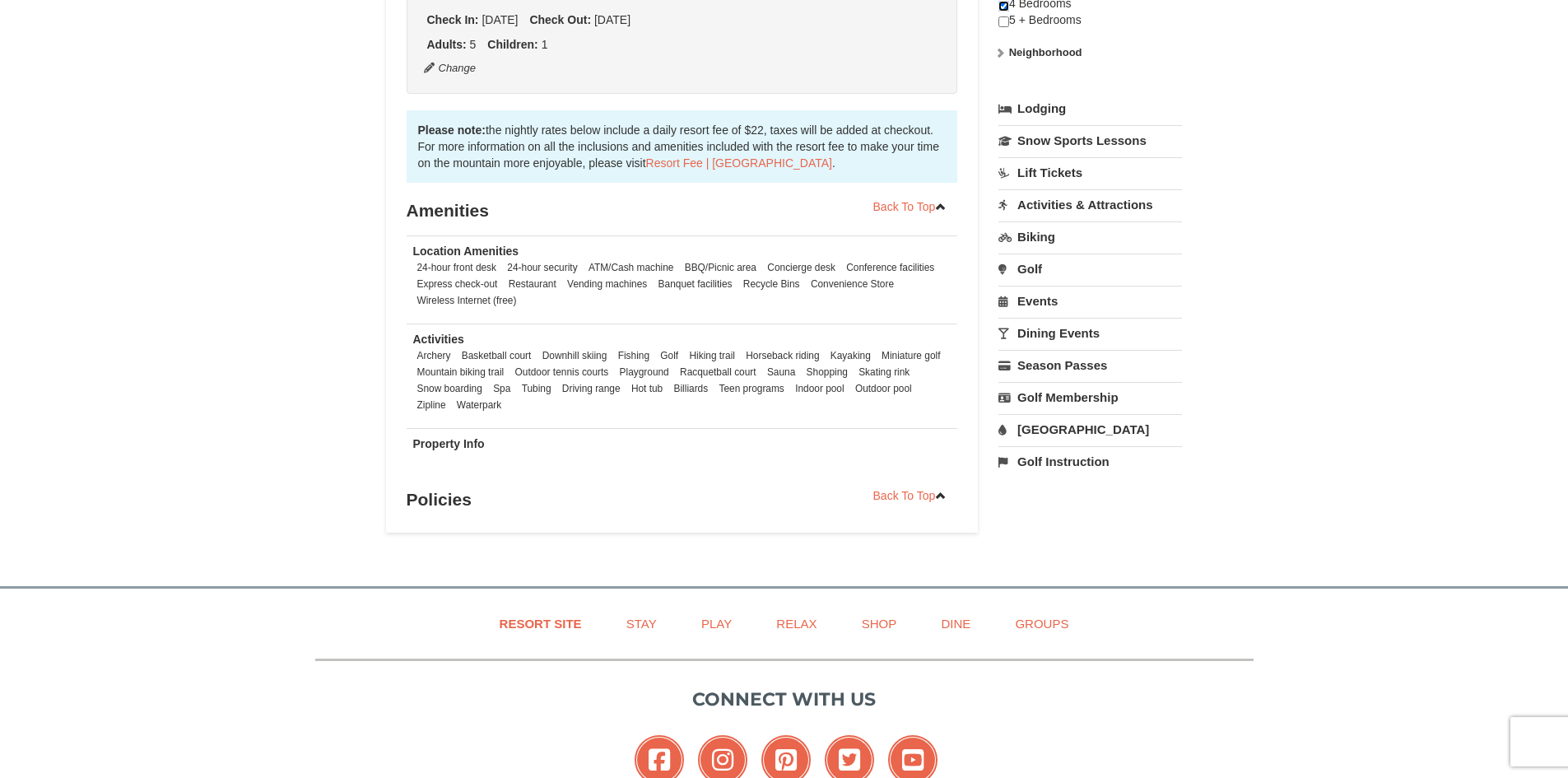
scroll to position [385, 0]
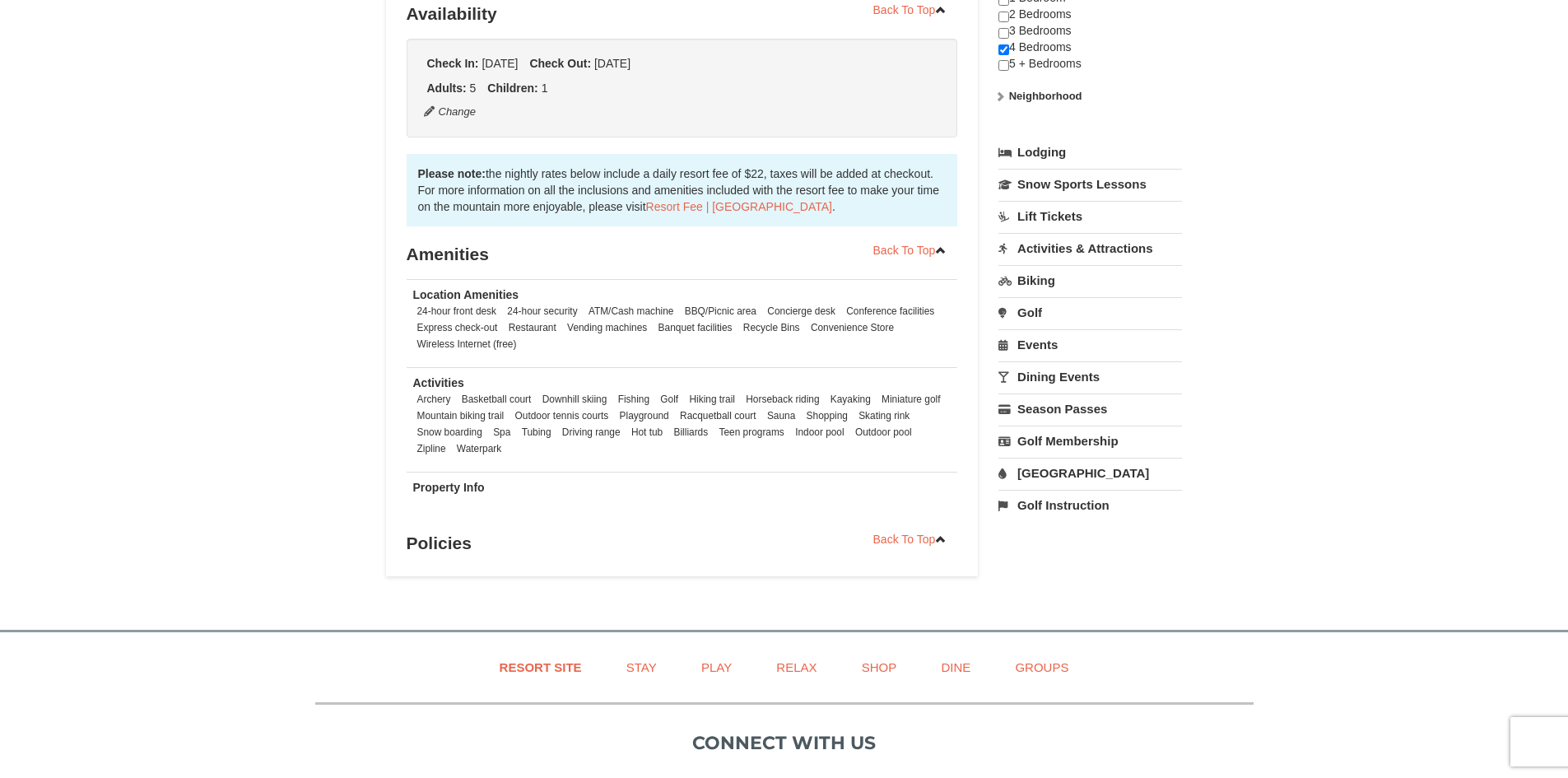
click at [1023, 471] on link "[GEOGRAPHIC_DATA]" at bounding box center [1091, 472] width 184 height 31
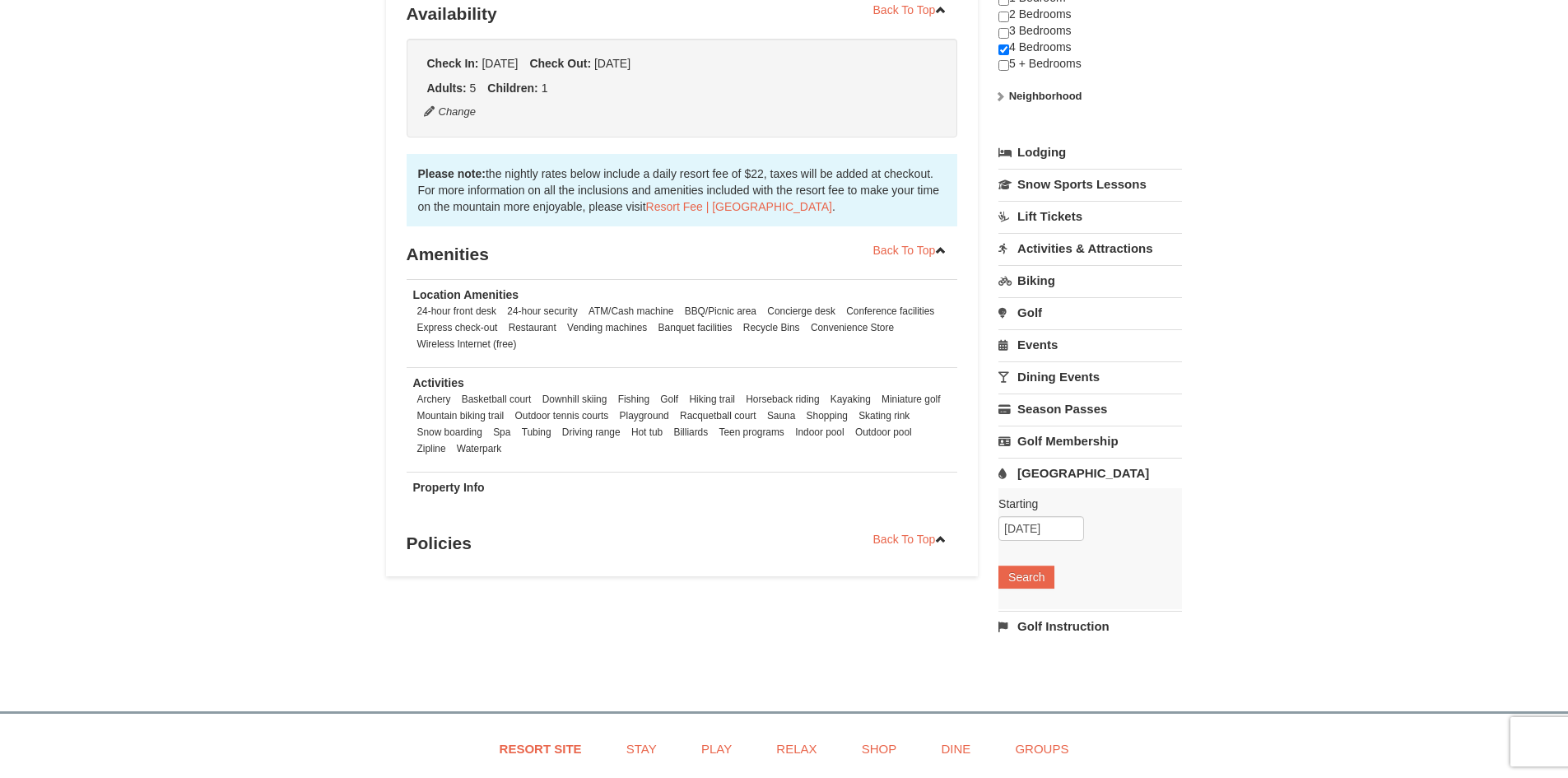
drag, startPoint x: 1038, startPoint y: 597, endPoint x: 1050, endPoint y: 608, distance: 16.3
click at [1050, 608] on div "Starting Please format dates MM/DD/YYYY Please format dates MM/DD/YYYY [DATE] S…" at bounding box center [1091, 548] width 184 height 121
click at [1030, 566] on button "Search" at bounding box center [1027, 577] width 56 height 23
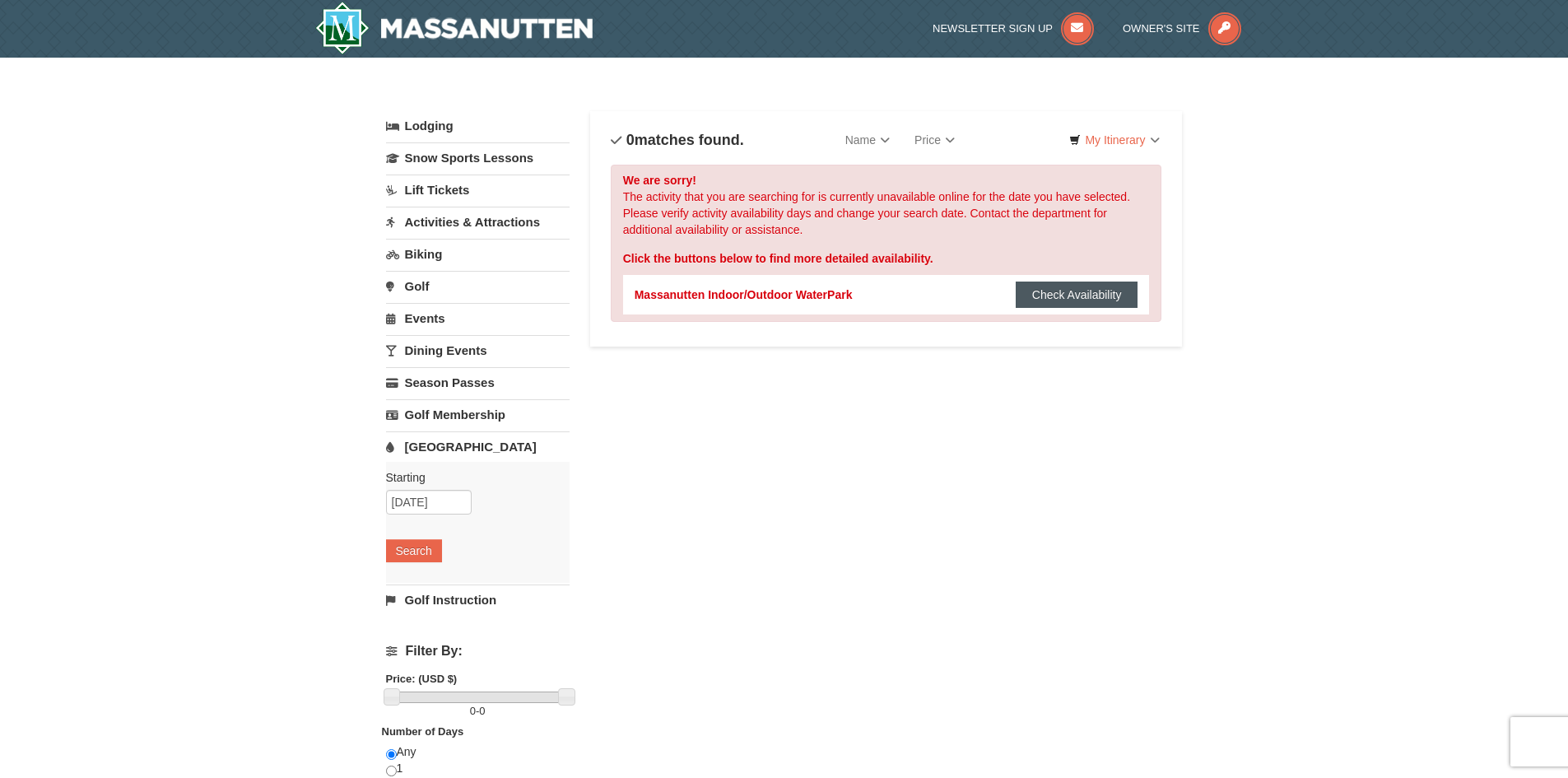
click at [1077, 290] on button "Check Availability" at bounding box center [1077, 295] width 122 height 26
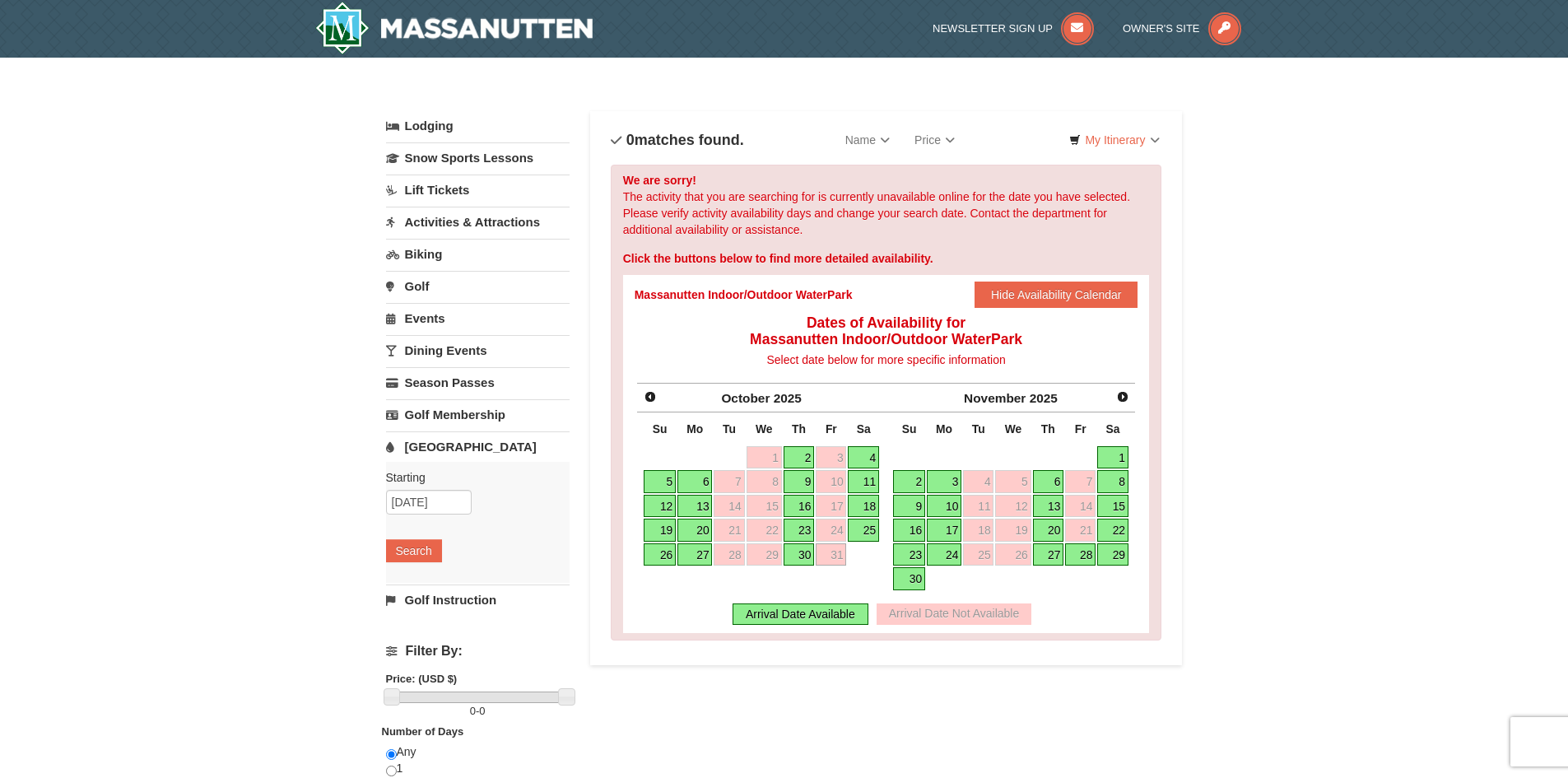
click at [907, 481] on link "2" at bounding box center [909, 482] width 32 height 23
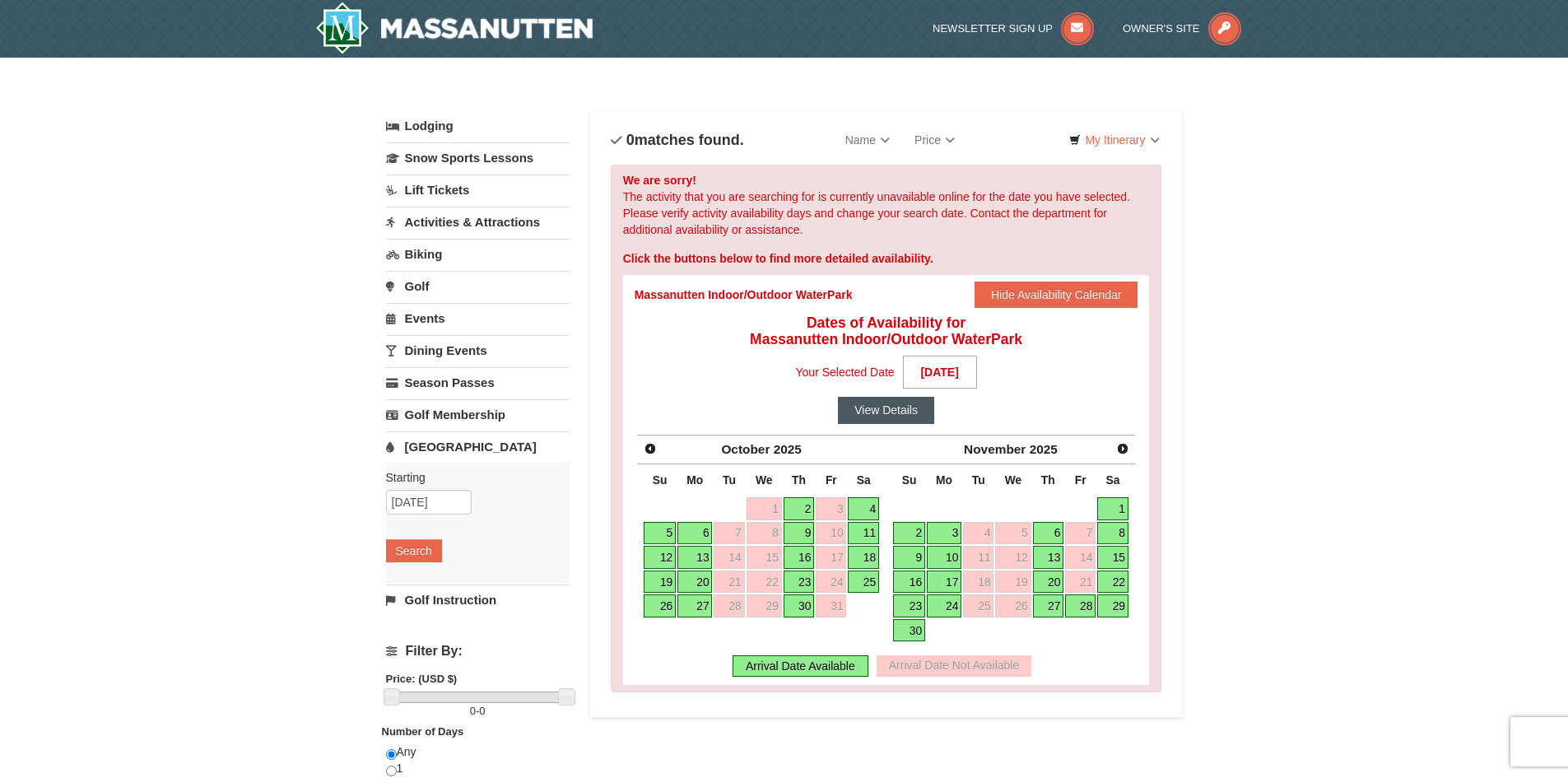
click at [891, 411] on button "View Details" at bounding box center [886, 410] width 96 height 26
